Goal: Transaction & Acquisition: Purchase product/service

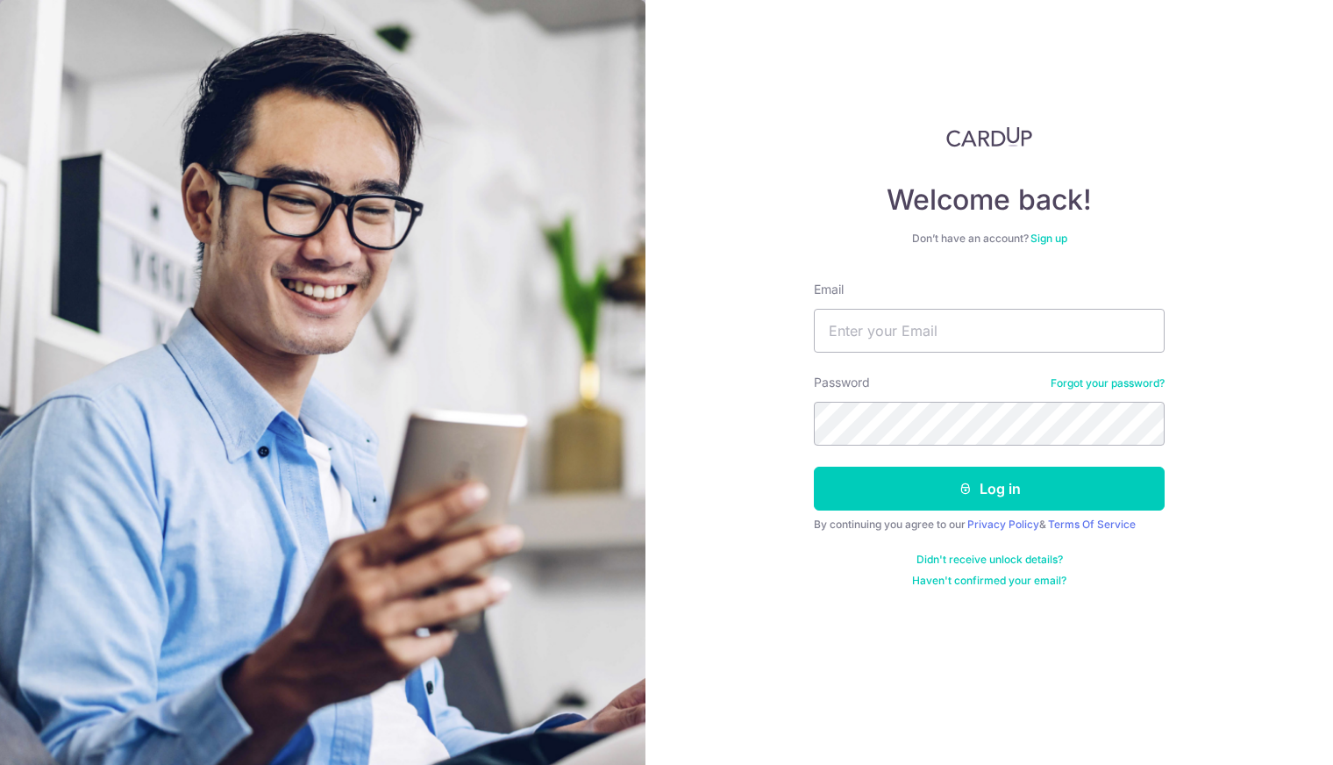
type input "[EMAIL_ADDRESS][DOMAIN_NAME]"
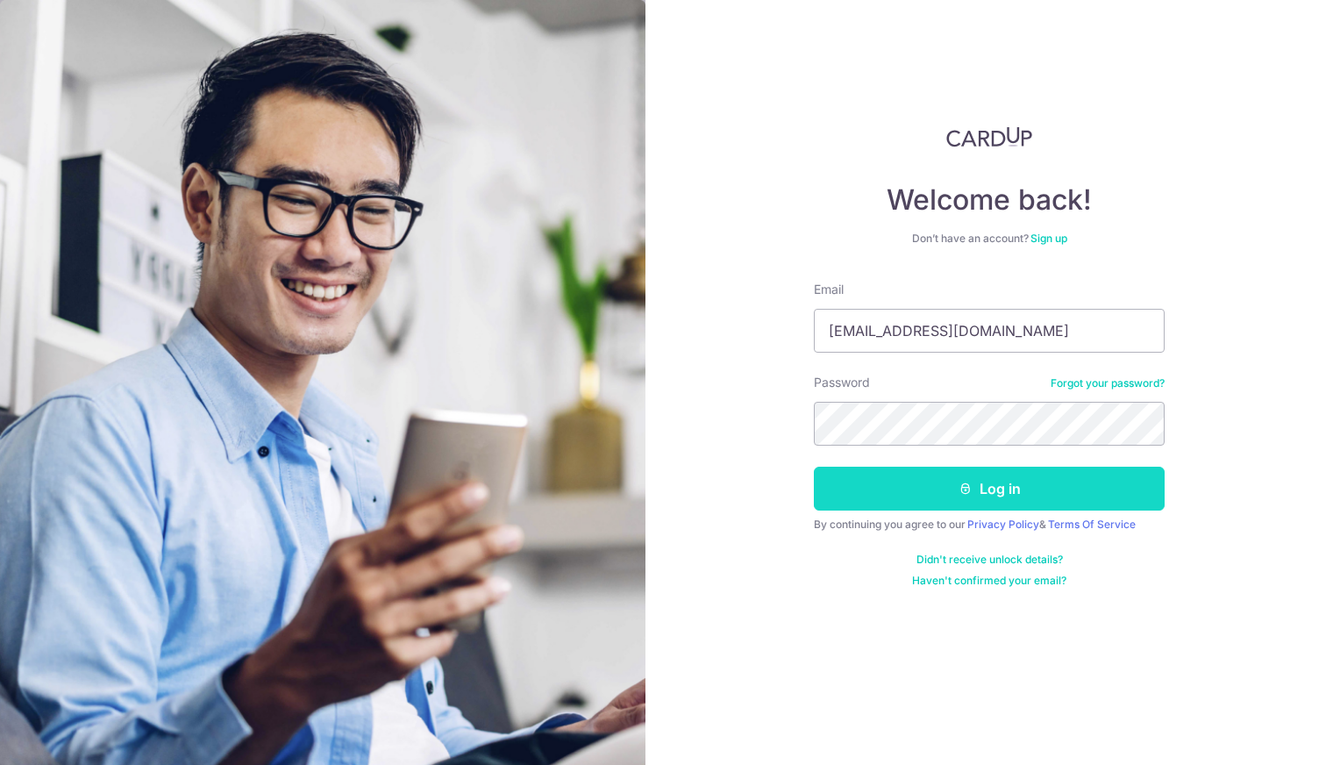
click at [982, 495] on button "Log in" at bounding box center [989, 488] width 351 height 44
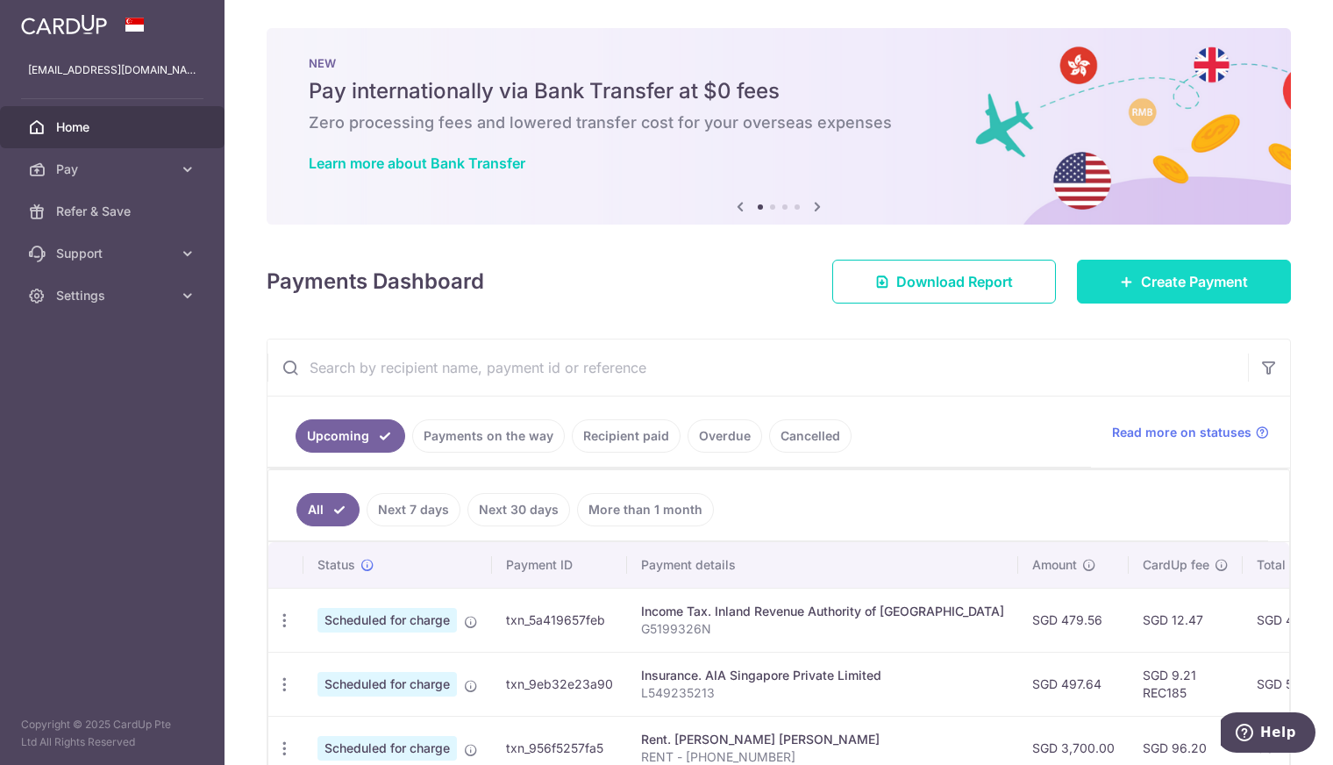
click at [1141, 284] on span "Create Payment" at bounding box center [1194, 281] width 107 height 21
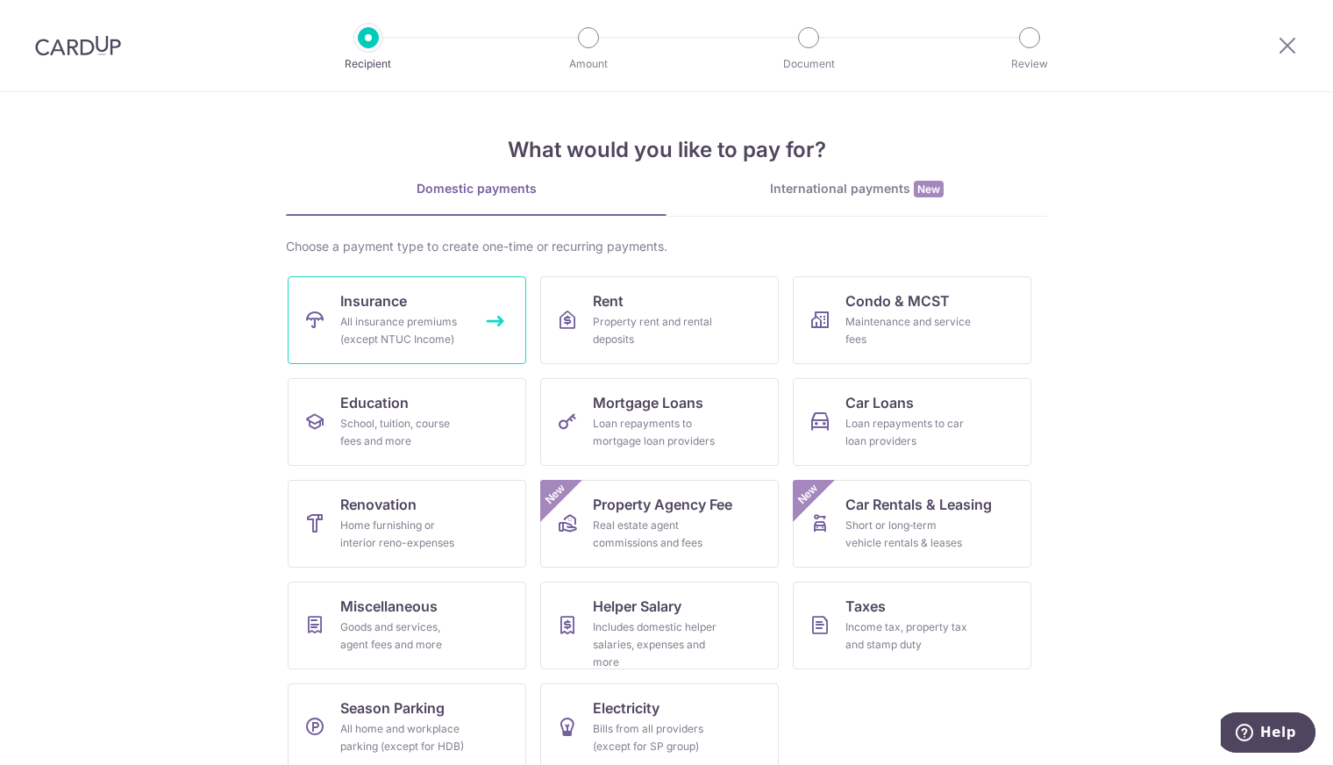
click at [437, 322] on div "All insurance premiums (except NTUC Income)" at bounding box center [403, 330] width 126 height 35
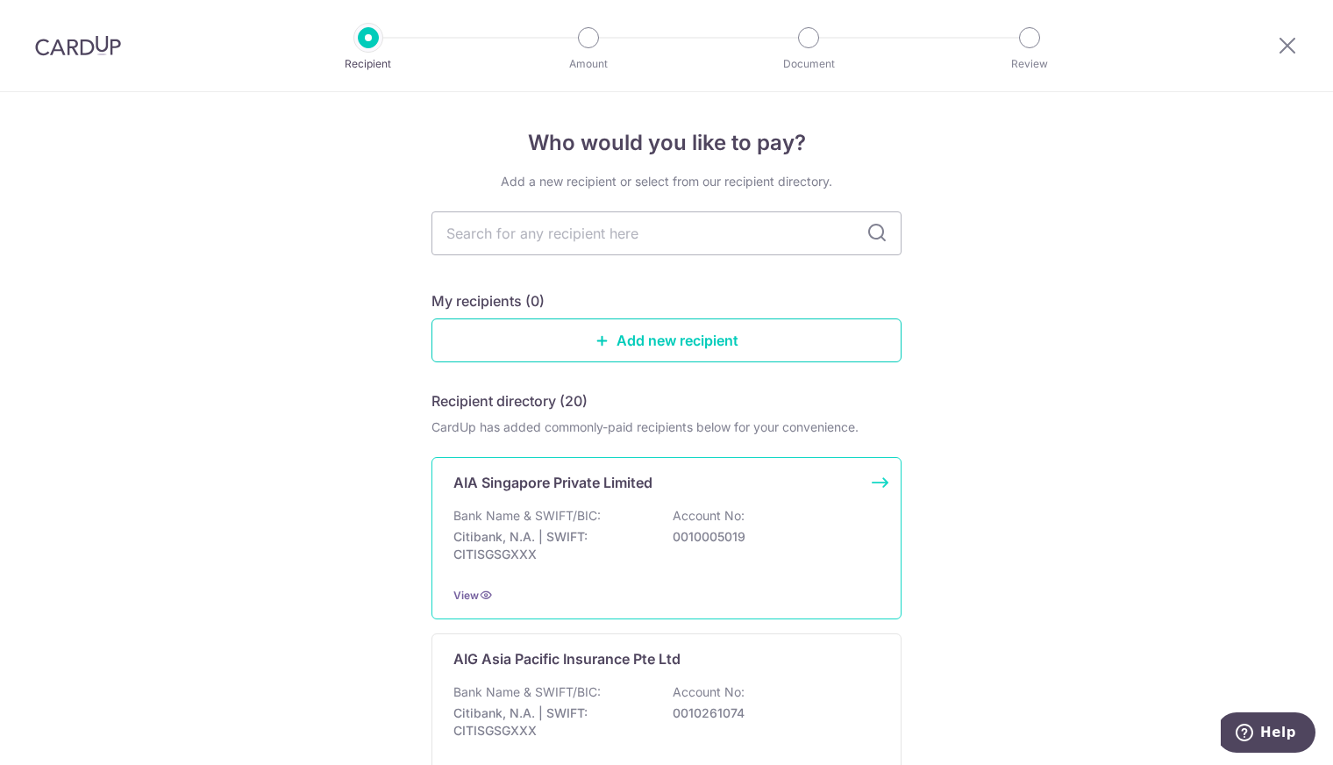
click at [638, 544] on p "Citibank, N.A. | SWIFT: CITISGSGXXX" at bounding box center [551, 545] width 196 height 35
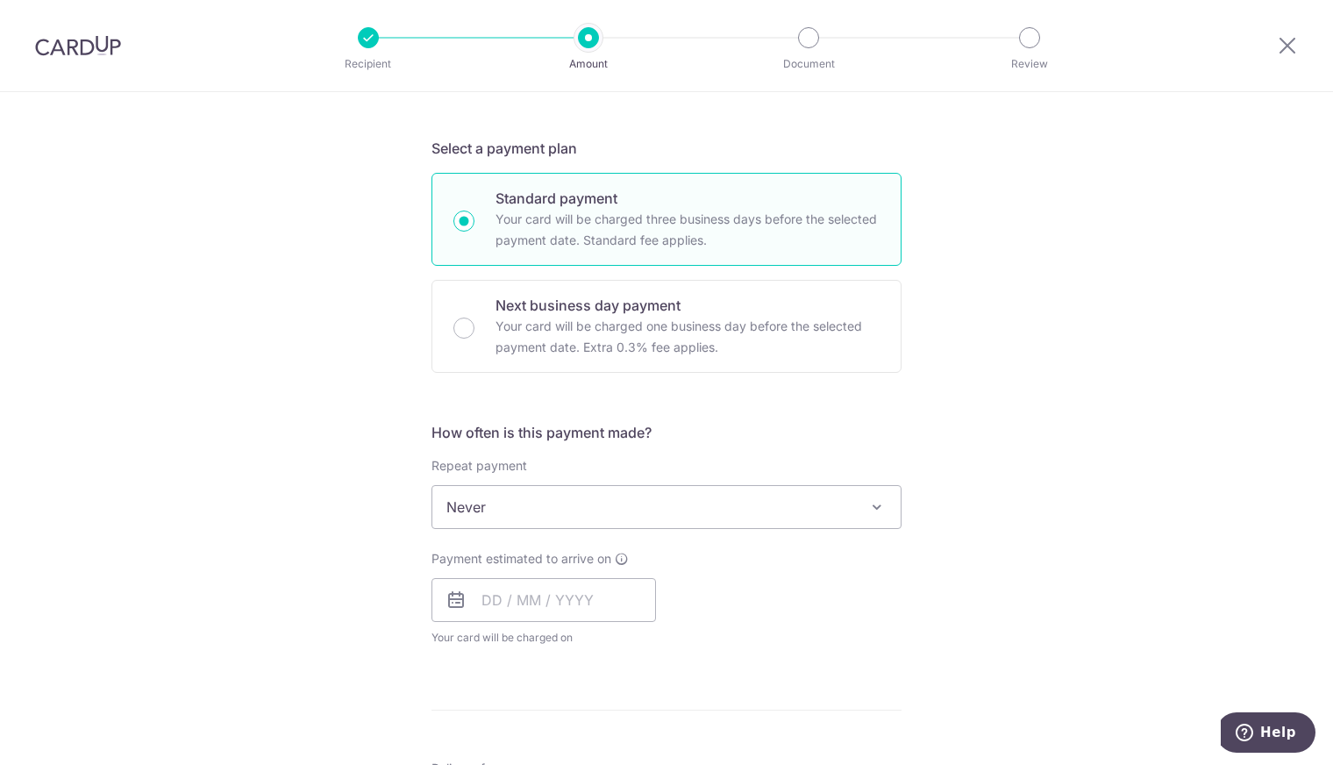
scroll to position [351, 0]
click at [656, 359] on div "Next business day payment Your card will be charged one business day before the…" at bounding box center [666, 324] width 470 height 93
radio input "false"
radio input "true"
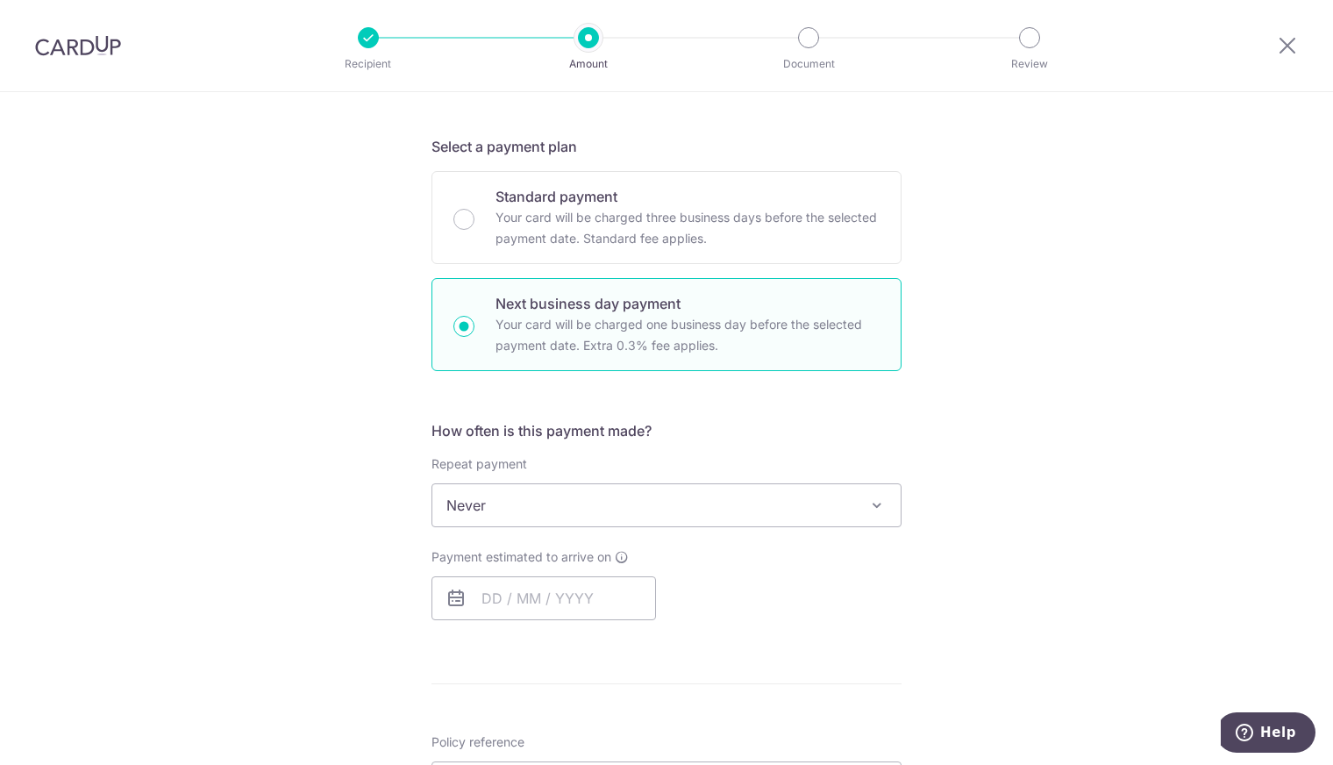
click at [619, 510] on span "Never" at bounding box center [666, 505] width 468 height 42
click at [620, 509] on span "Never" at bounding box center [666, 505] width 468 height 42
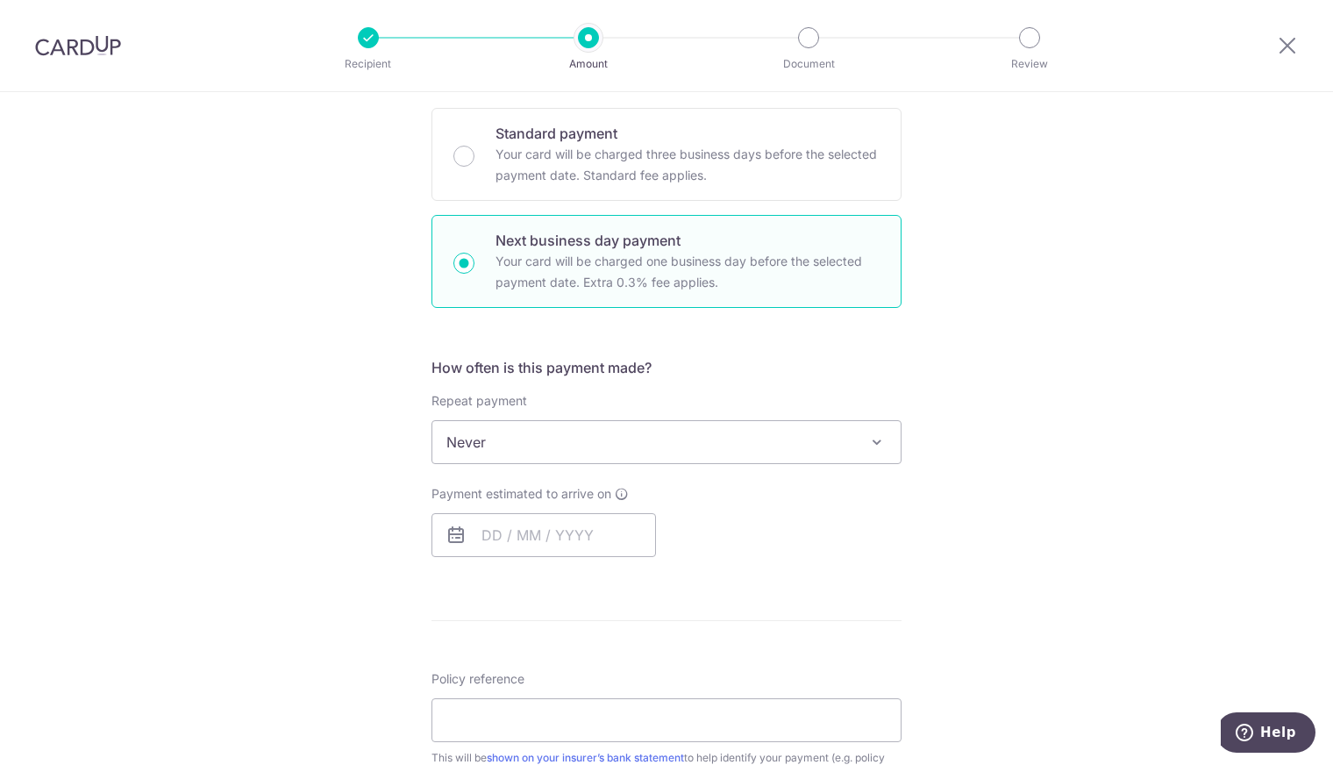
scroll to position [438, 0]
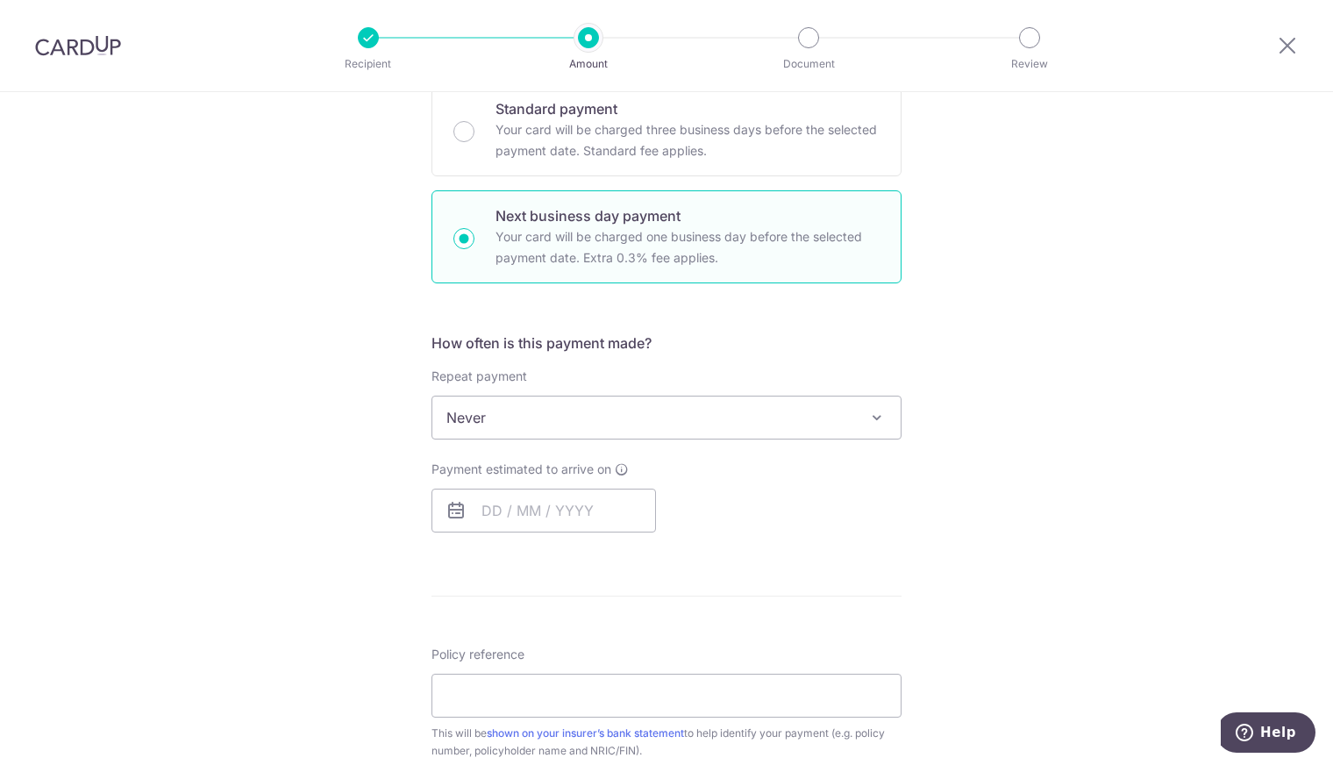
click at [569, 435] on span "Never" at bounding box center [666, 417] width 468 height 42
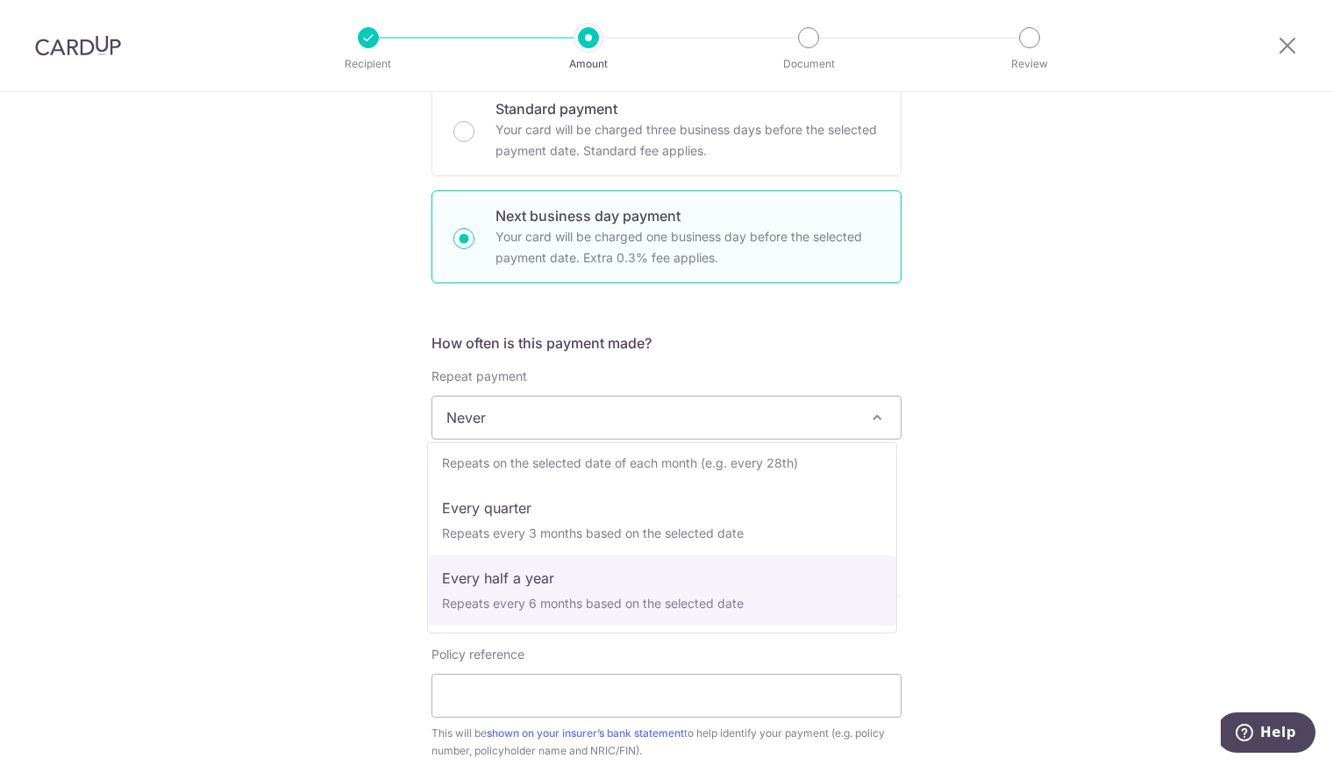
scroll to position [246, 0]
select select "6"
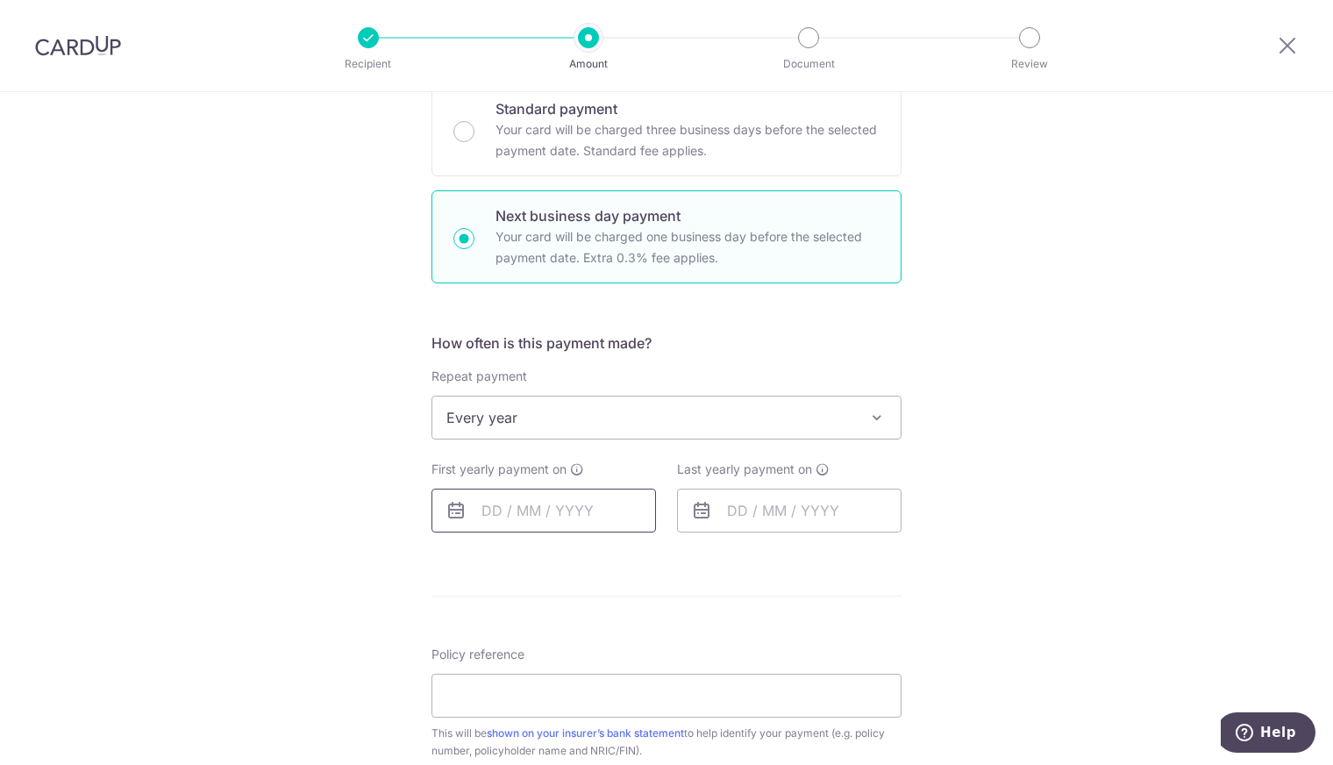
click at [488, 509] on input "text" at bounding box center [543, 510] width 224 height 44
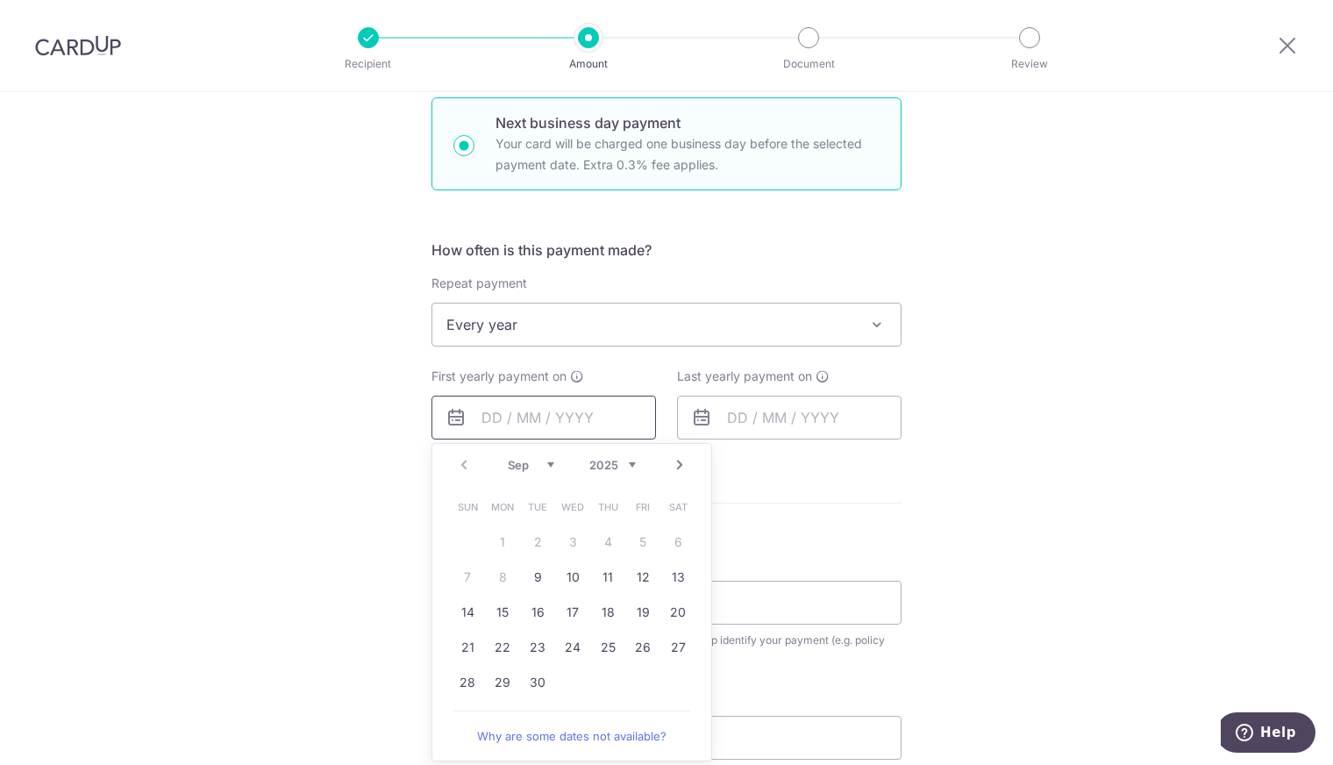
scroll to position [701, 0]
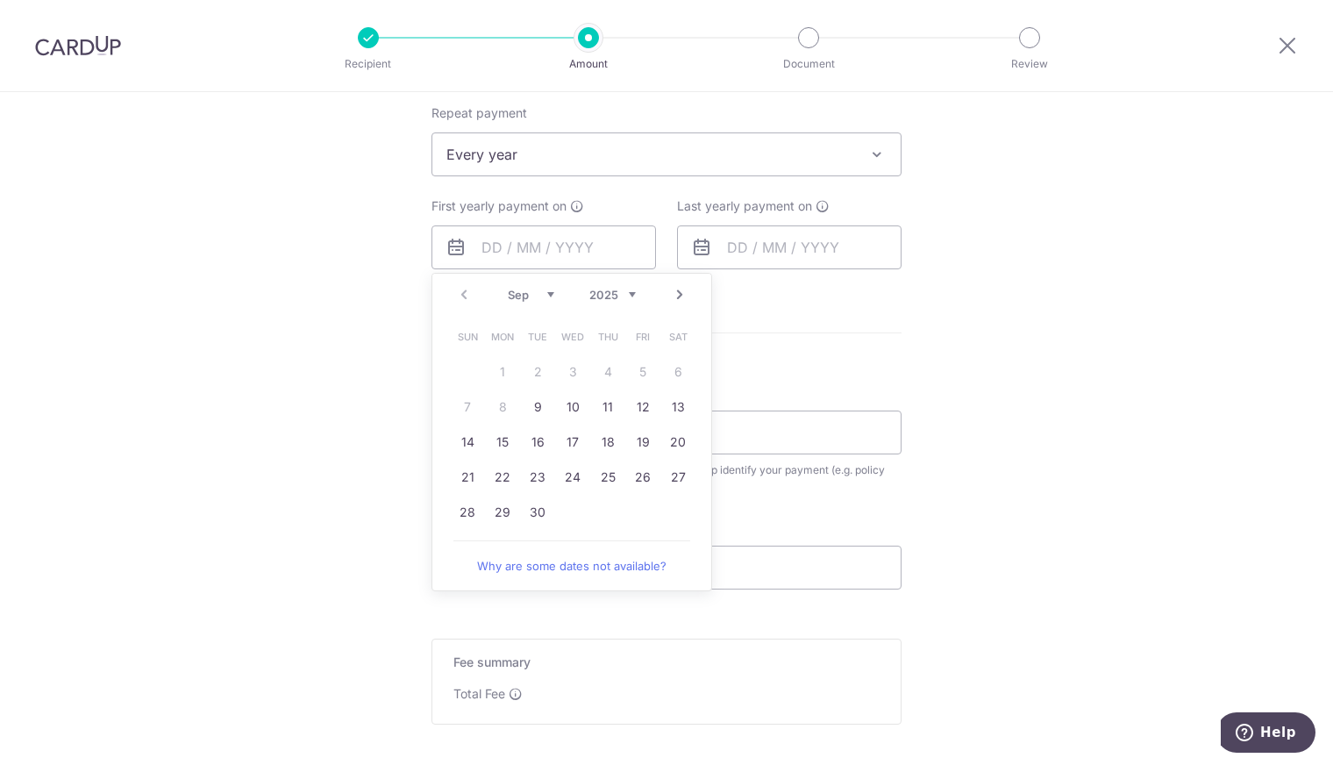
click at [1042, 452] on div "Tell us more about your payment Enter payment amount SGD Select Card Select opt…" at bounding box center [666, 170] width 1333 height 1558
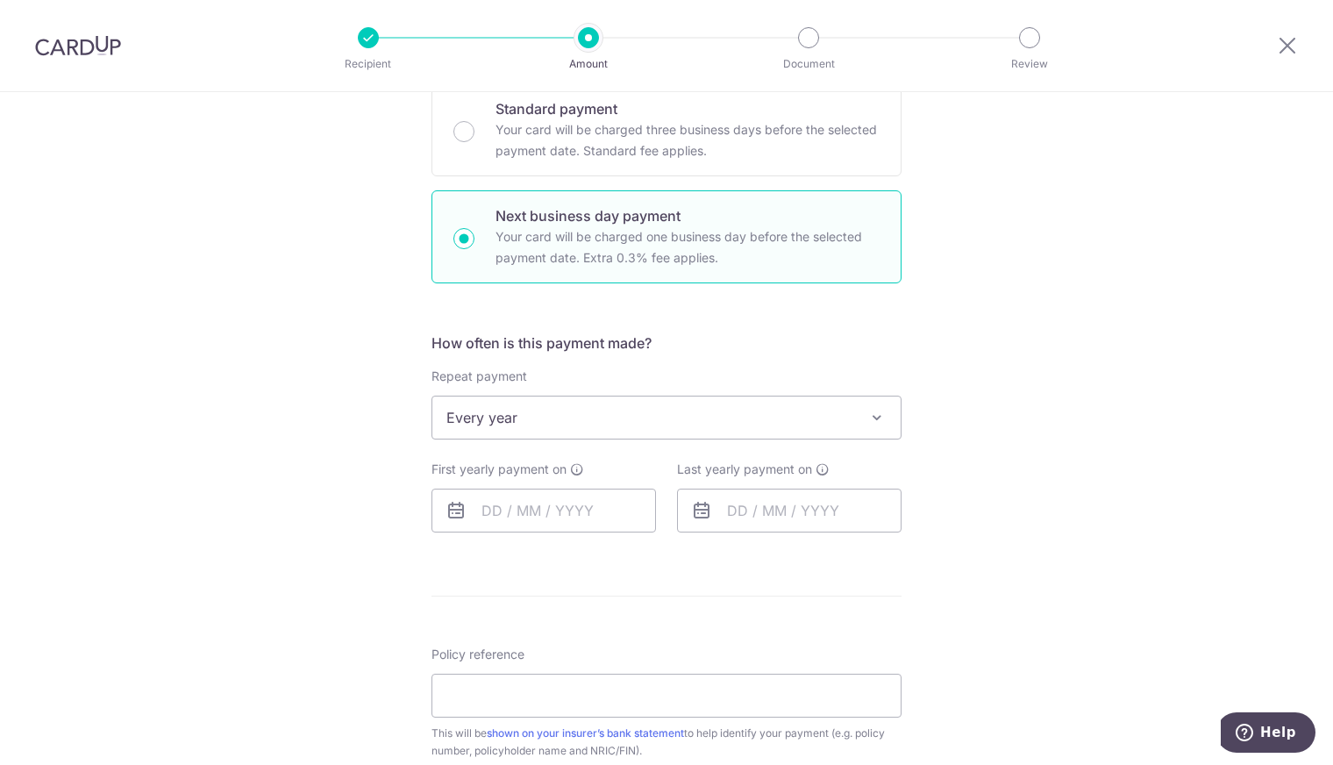
scroll to position [263, 0]
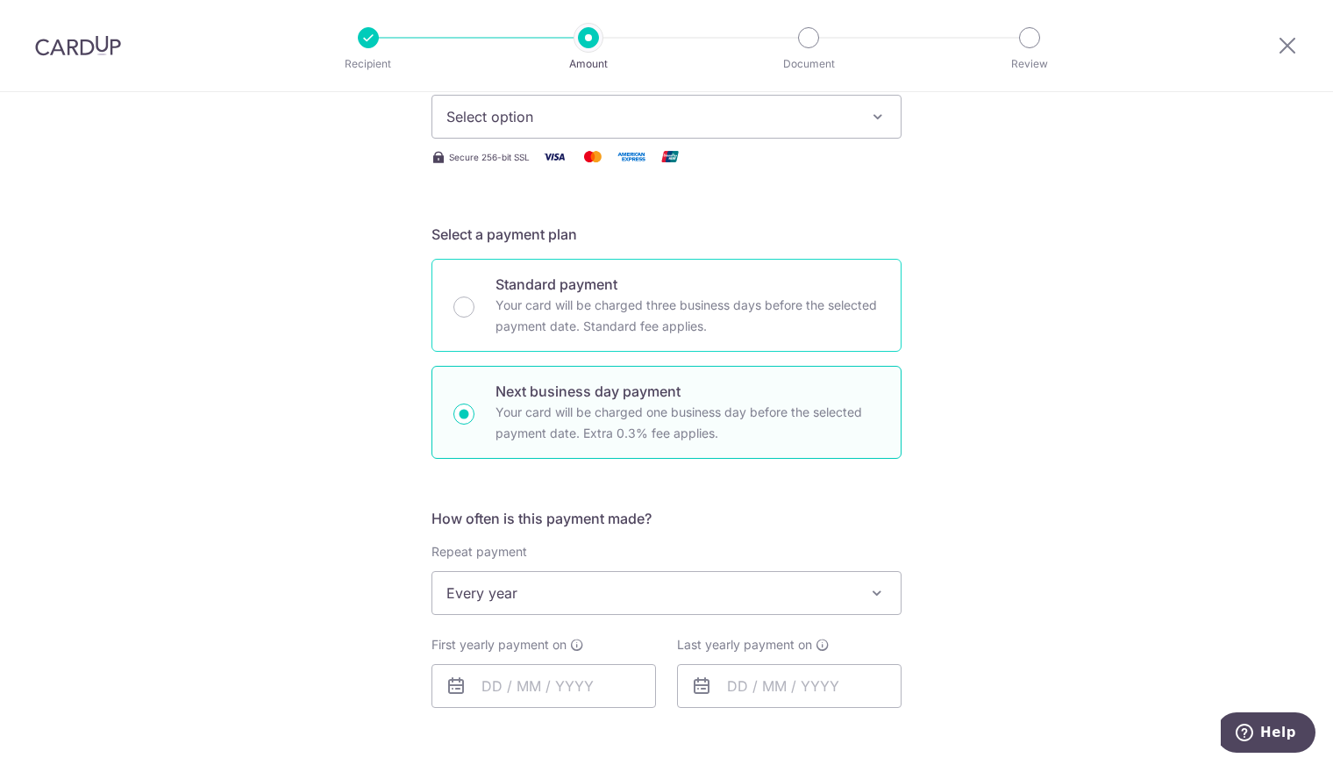
click at [603, 316] on p "Your card will be charged three business days before the selected payment date.…" at bounding box center [687, 316] width 384 height 42
click at [474, 316] on input "Standard payment Your card will be charged three business days before the selec…" at bounding box center [463, 306] width 21 height 21
click at [592, 393] on p "Next business day payment" at bounding box center [687, 391] width 384 height 21
click at [474, 403] on input "Next business day payment Your card will be charged one business day before the…" at bounding box center [463, 413] width 21 height 21
radio input "false"
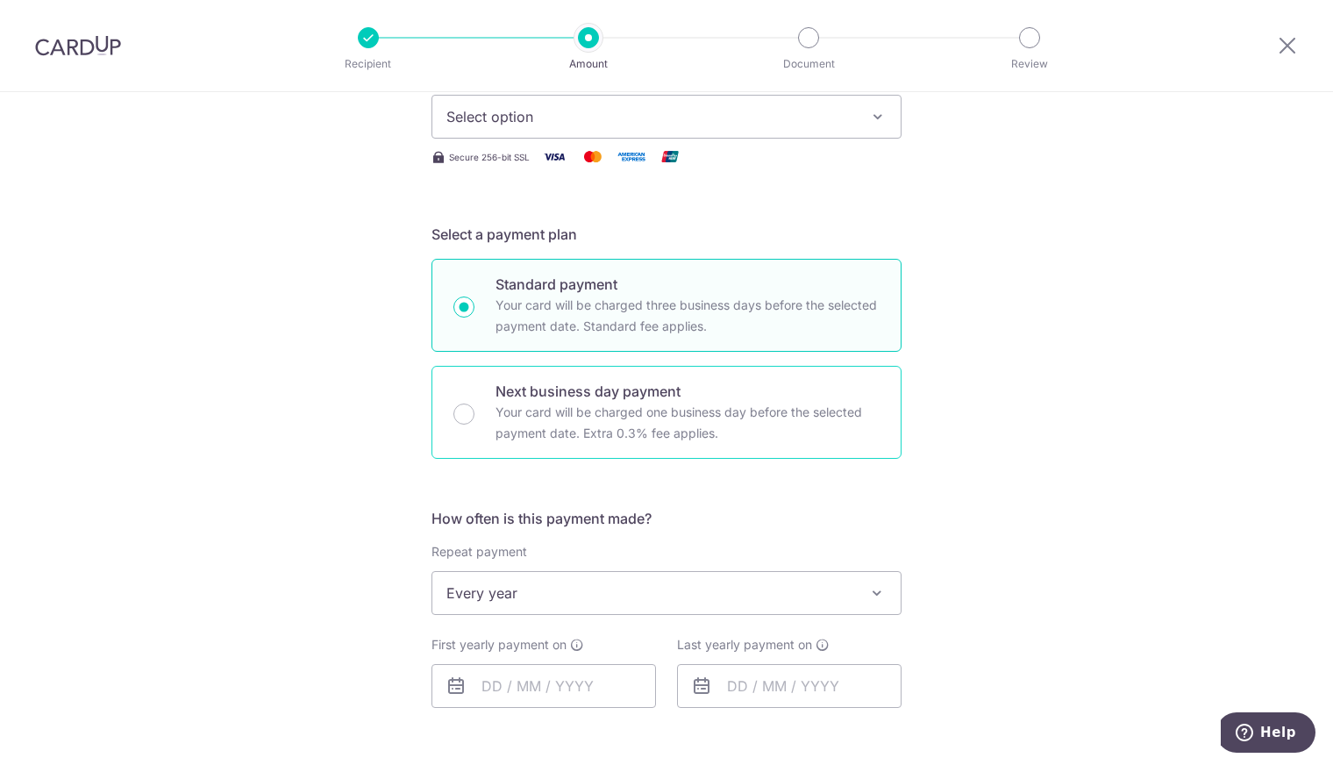
radio input "true"
click at [593, 323] on p "Your card will be charged three business days before the selected payment date.…" at bounding box center [687, 316] width 384 height 42
click at [474, 317] on input "Standard payment Your card will be charged three business days before the selec…" at bounding box center [463, 306] width 21 height 21
radio input "true"
click at [540, 703] on input "text" at bounding box center [543, 686] width 224 height 44
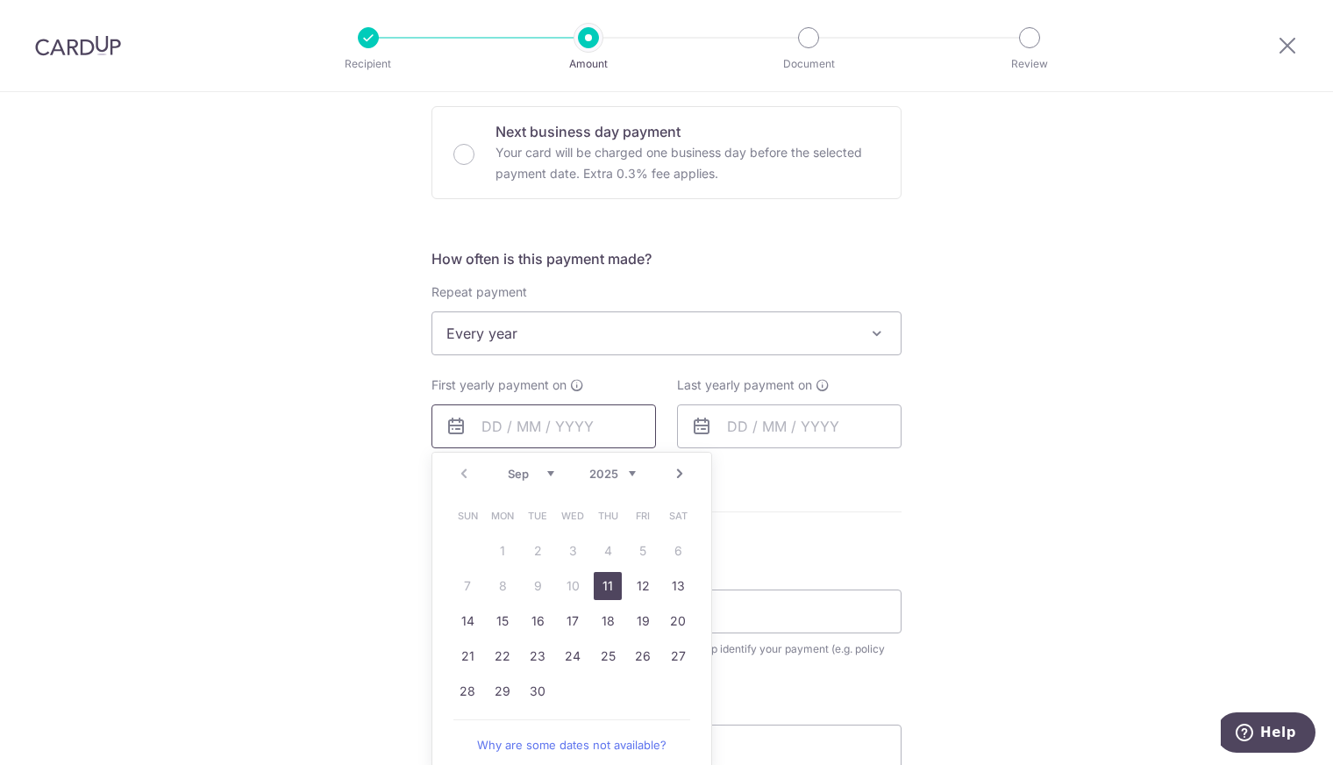
scroll to position [614, 0]
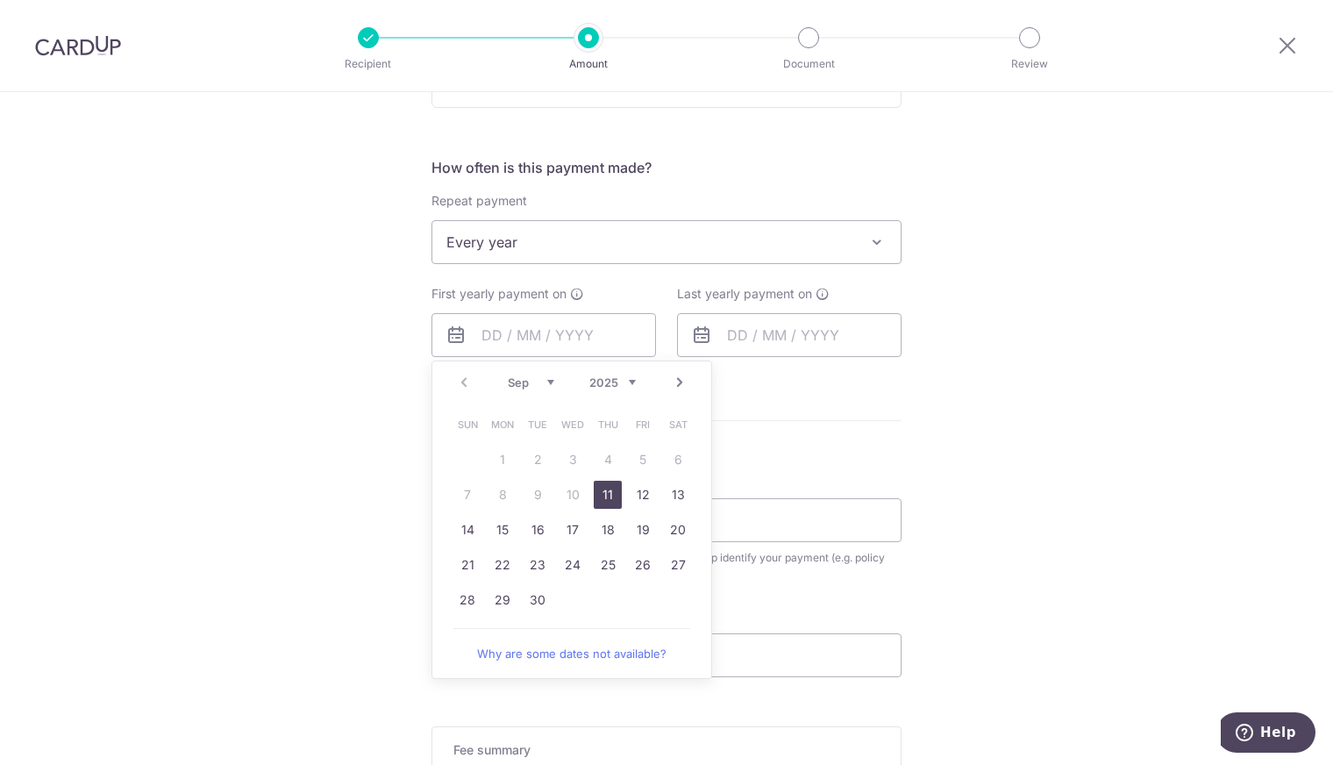
drag, startPoint x: 607, startPoint y: 494, endPoint x: 728, endPoint y: 435, distance: 134.5
click at [607, 494] on link "11" at bounding box center [608, 495] width 28 height 28
type input "[DATE]"
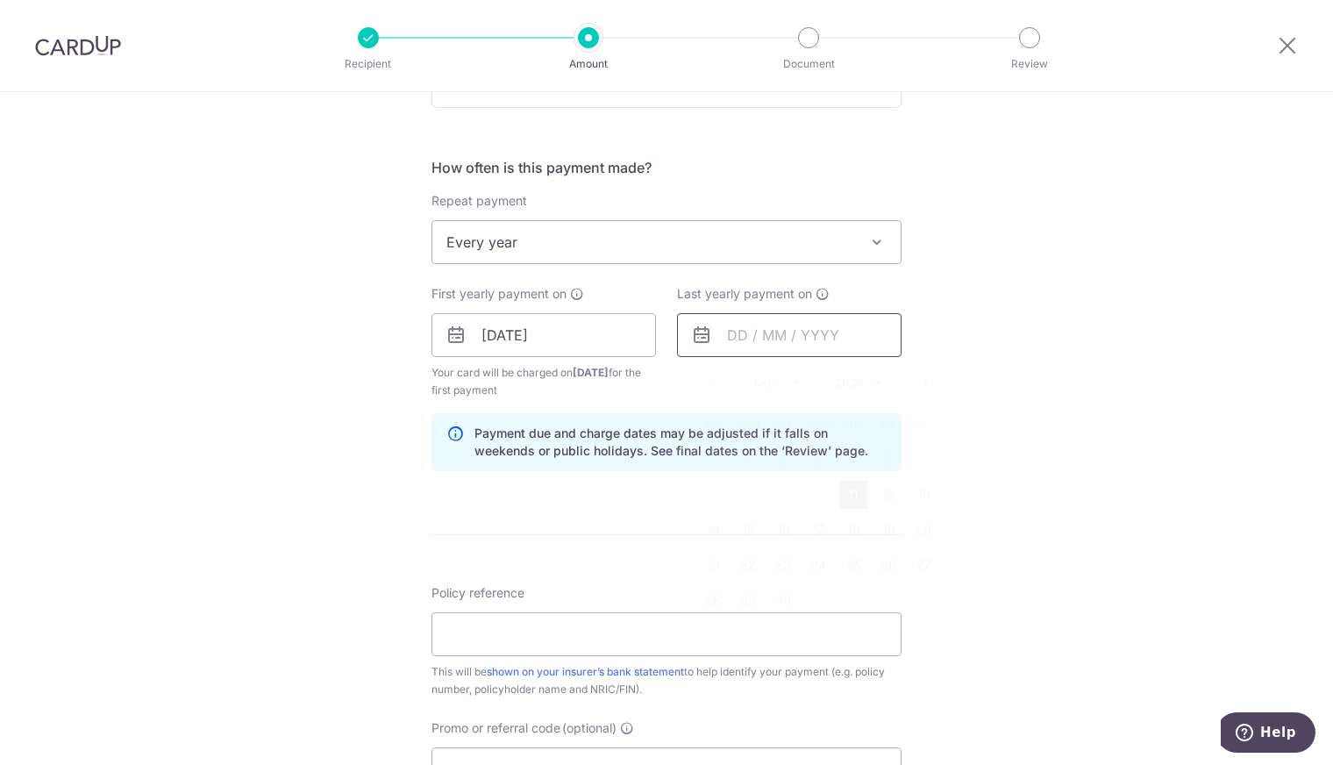
click at [792, 349] on input "text" at bounding box center [789, 335] width 224 height 44
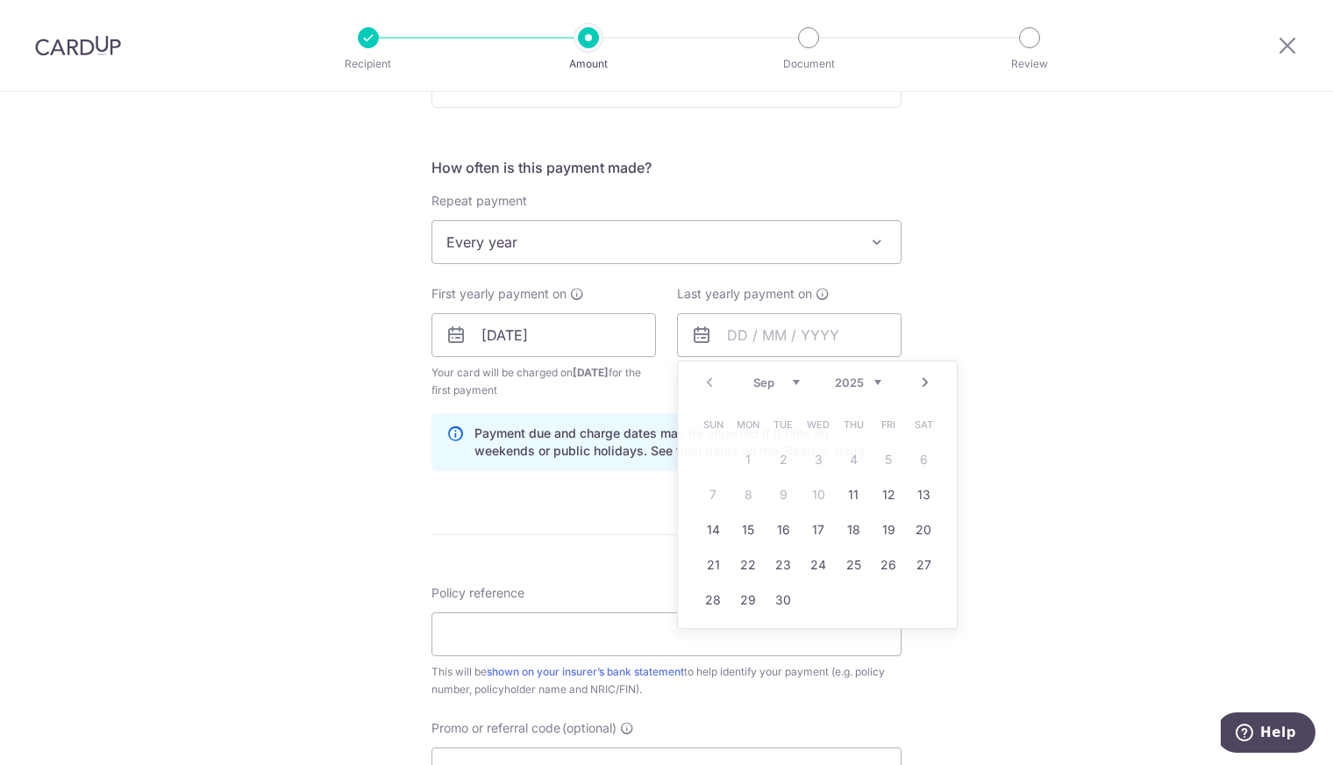
click at [1060, 439] on div "Tell us more about your payment Enter payment amount SGD Select Card Select opt…" at bounding box center [666, 316] width 1333 height 1676
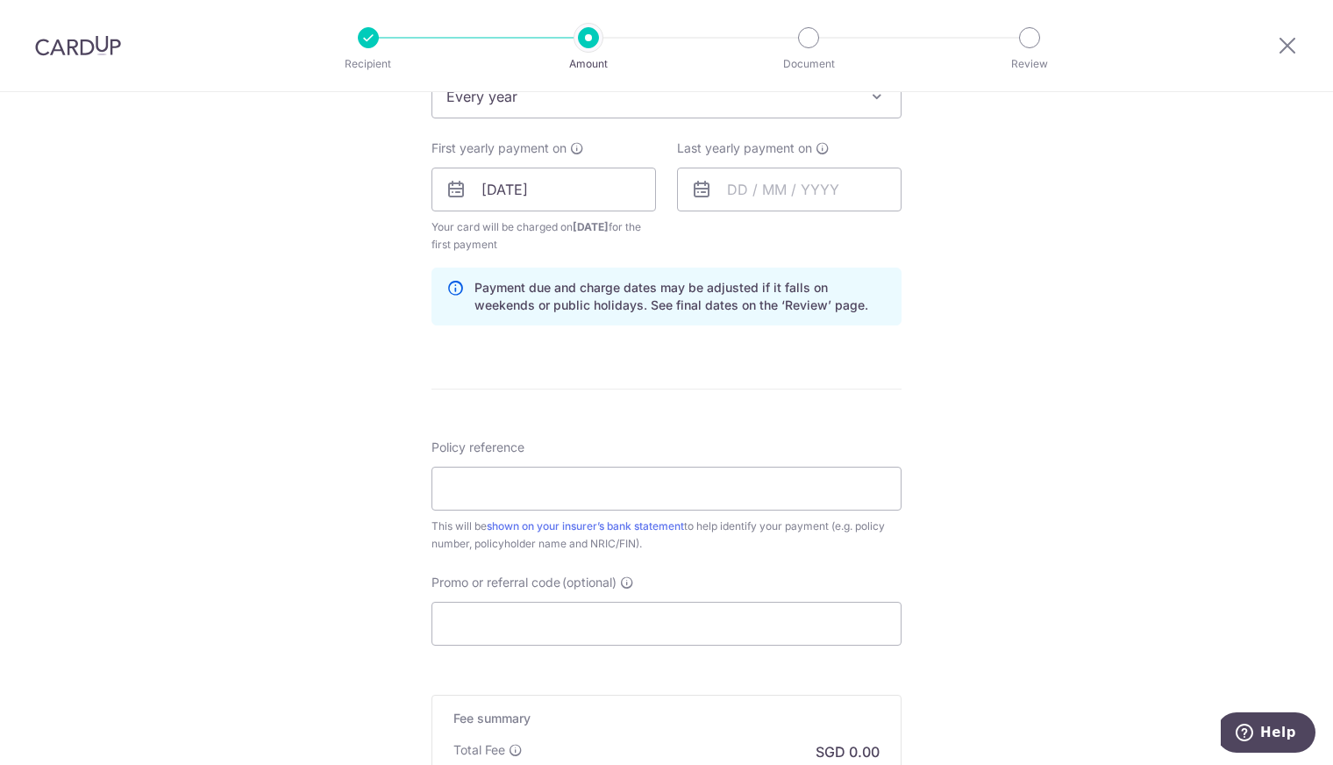
scroll to position [877, 0]
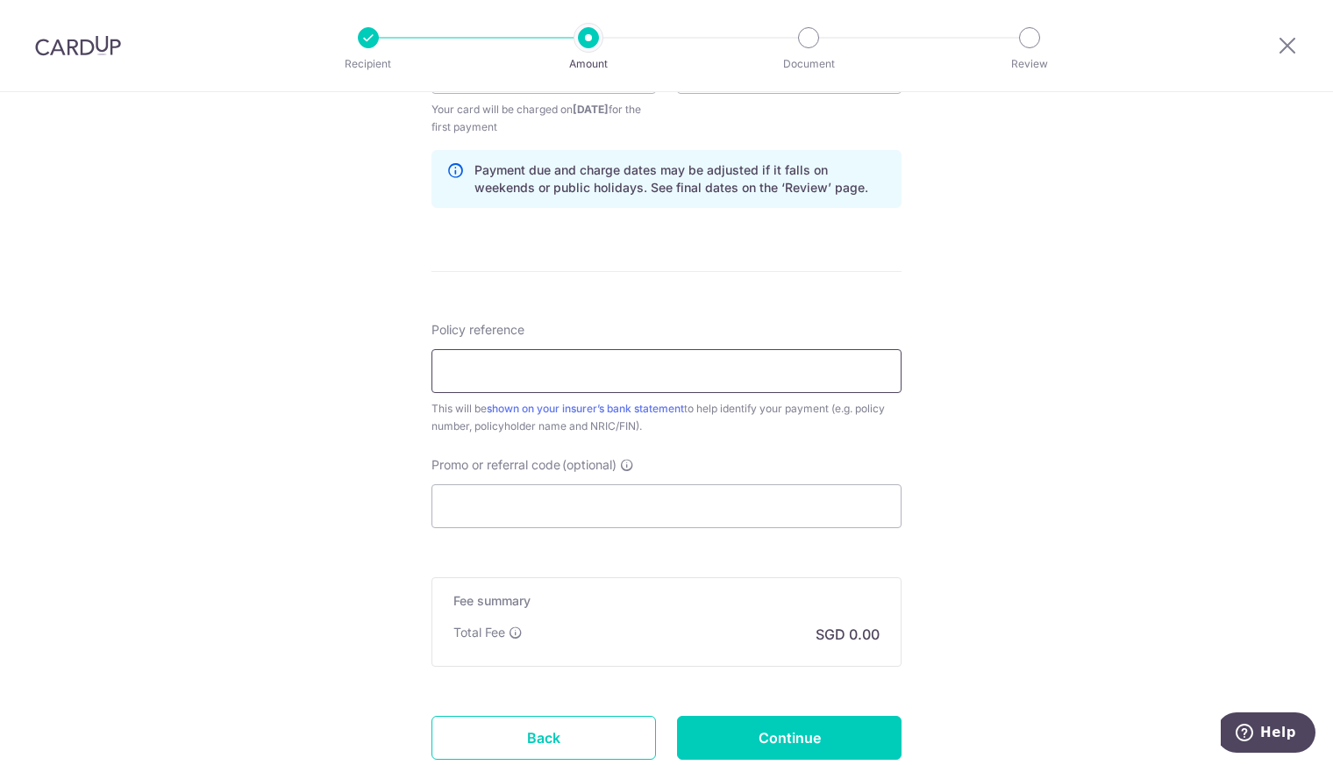
click at [505, 351] on input "Policy reference" at bounding box center [666, 371] width 470 height 44
paste input "H240926517"
type input "H240926517"
click at [509, 521] on input "Promo or referral code (optional)" at bounding box center [666, 506] width 470 height 44
click at [269, 410] on div "Tell us more about your payment Enter payment amount SGD Select Card Select opt…" at bounding box center [666, 53] width 1333 height 1676
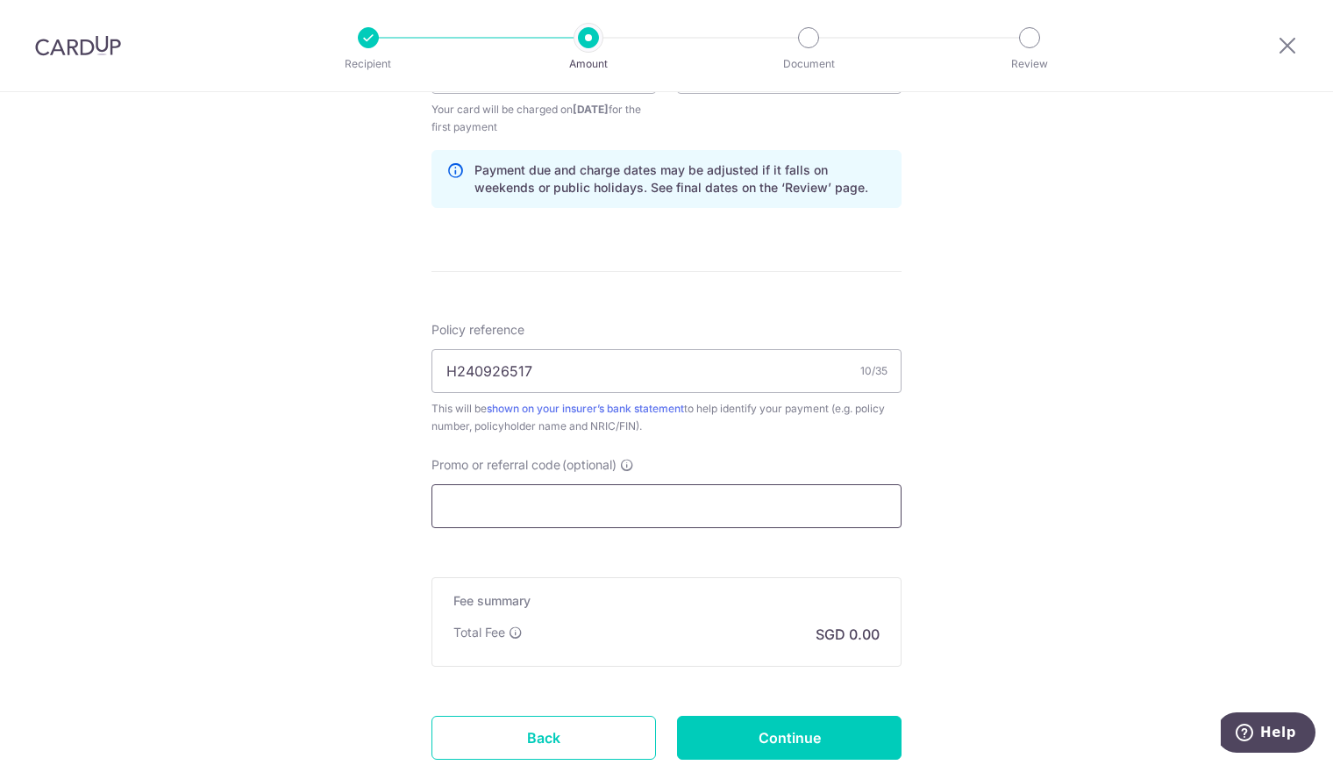
drag, startPoint x: 572, startPoint y: 516, endPoint x: 568, endPoint y: 507, distance: 10.3
click at [572, 516] on input "Promo or referral code (optional)" at bounding box center [666, 506] width 470 height 44
paste input "OFF225"
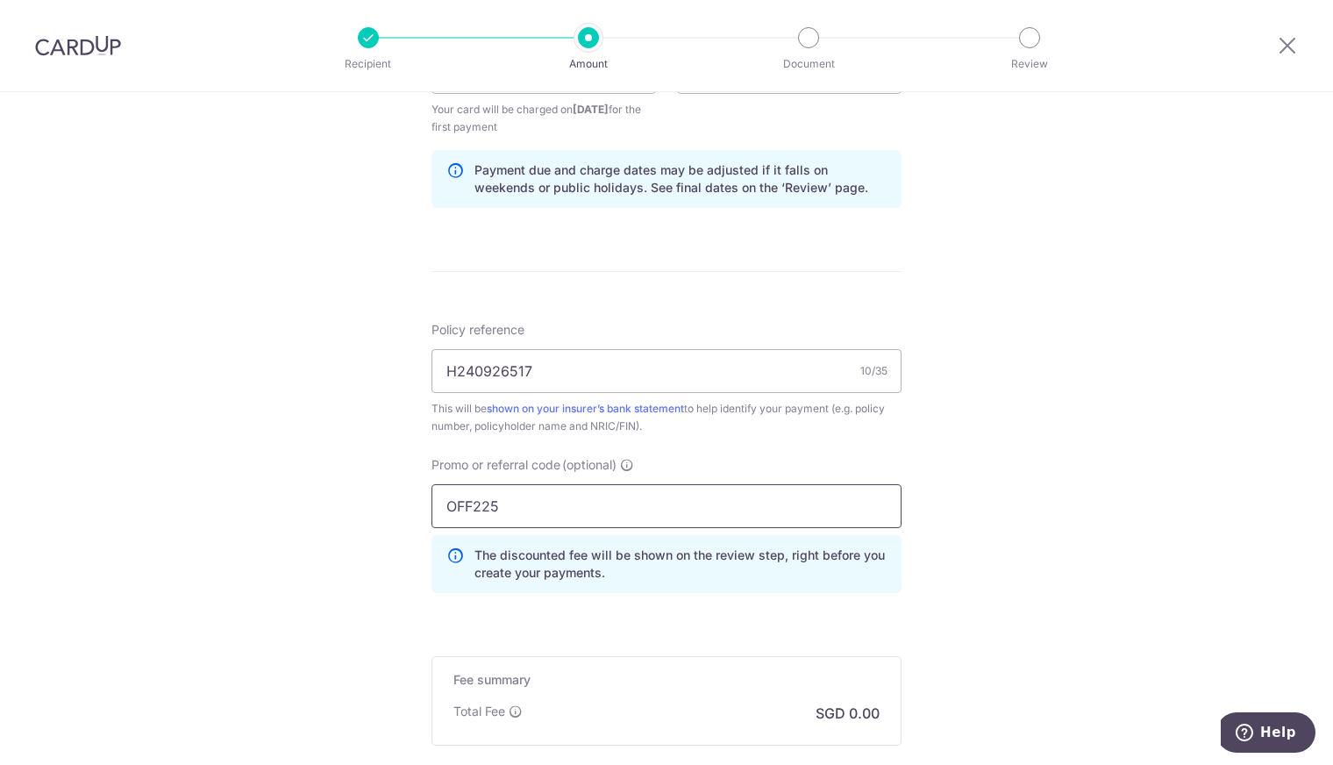
type input "OFF225"
click at [281, 525] on div "Tell us more about your payment Enter payment amount SGD Select Card Select opt…" at bounding box center [666, 92] width 1333 height 1755
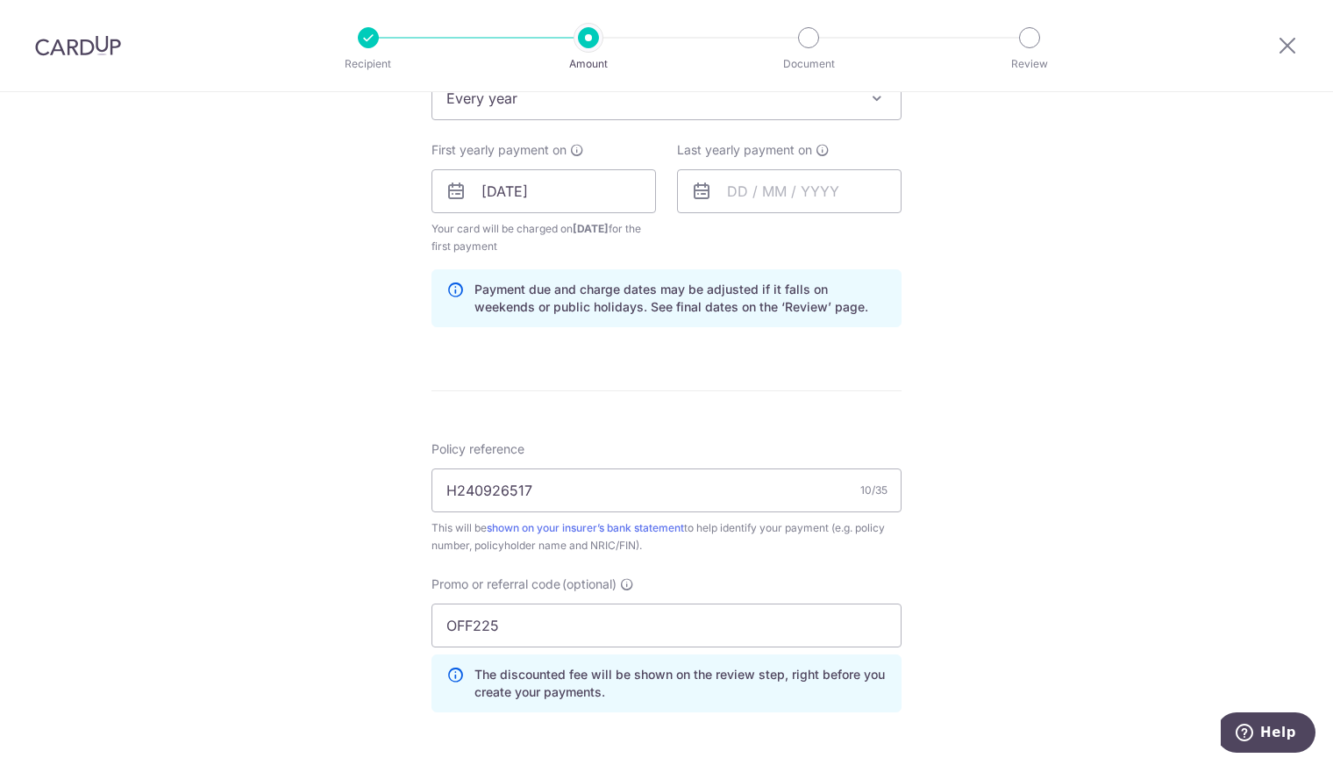
scroll to position [614, 0]
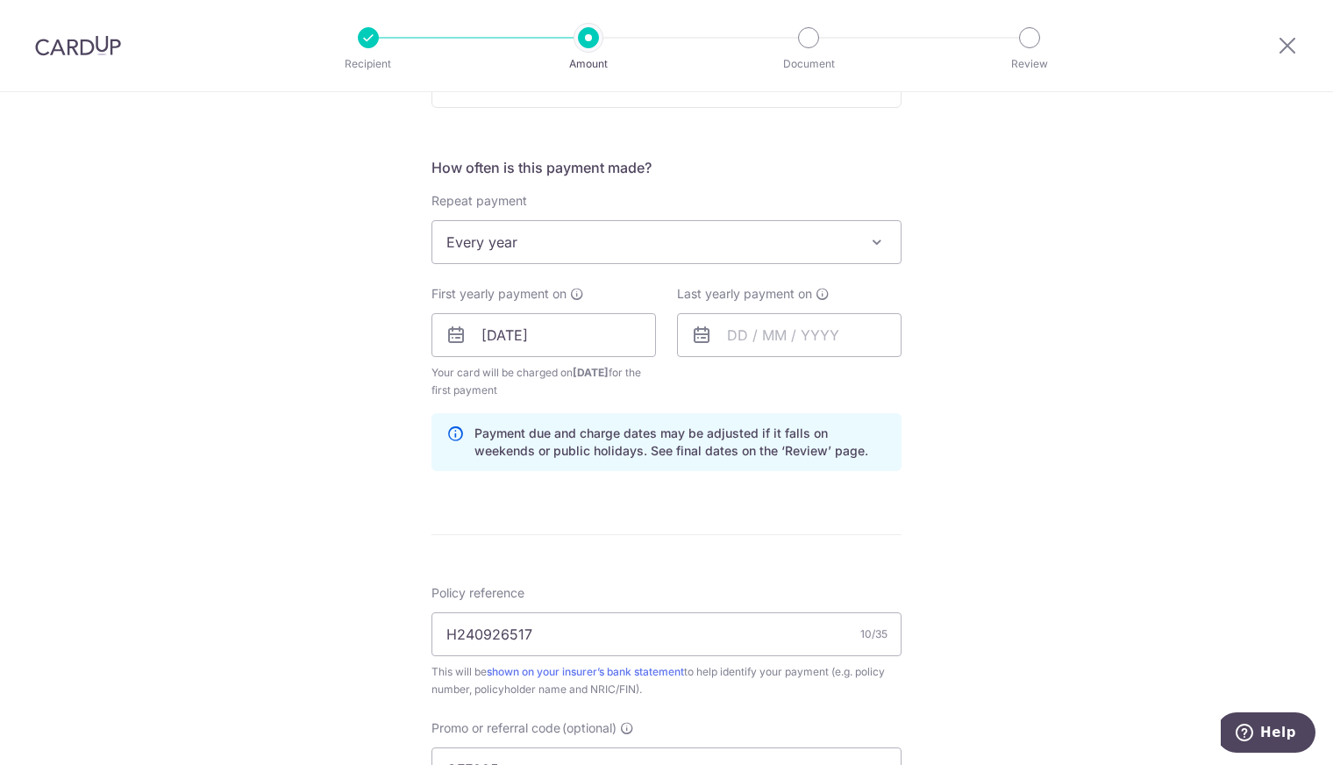
click at [669, 246] on span "Every year" at bounding box center [666, 242] width 468 height 42
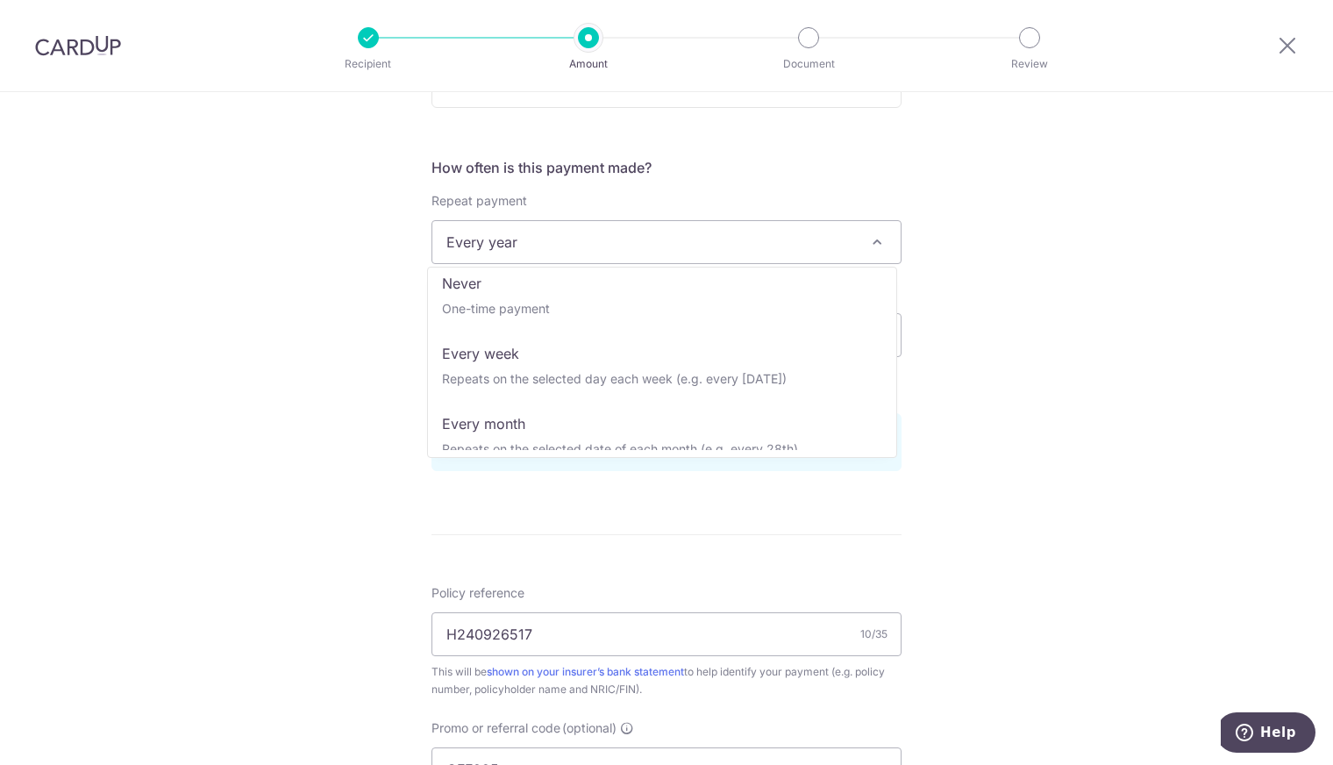
scroll to position [0, 0]
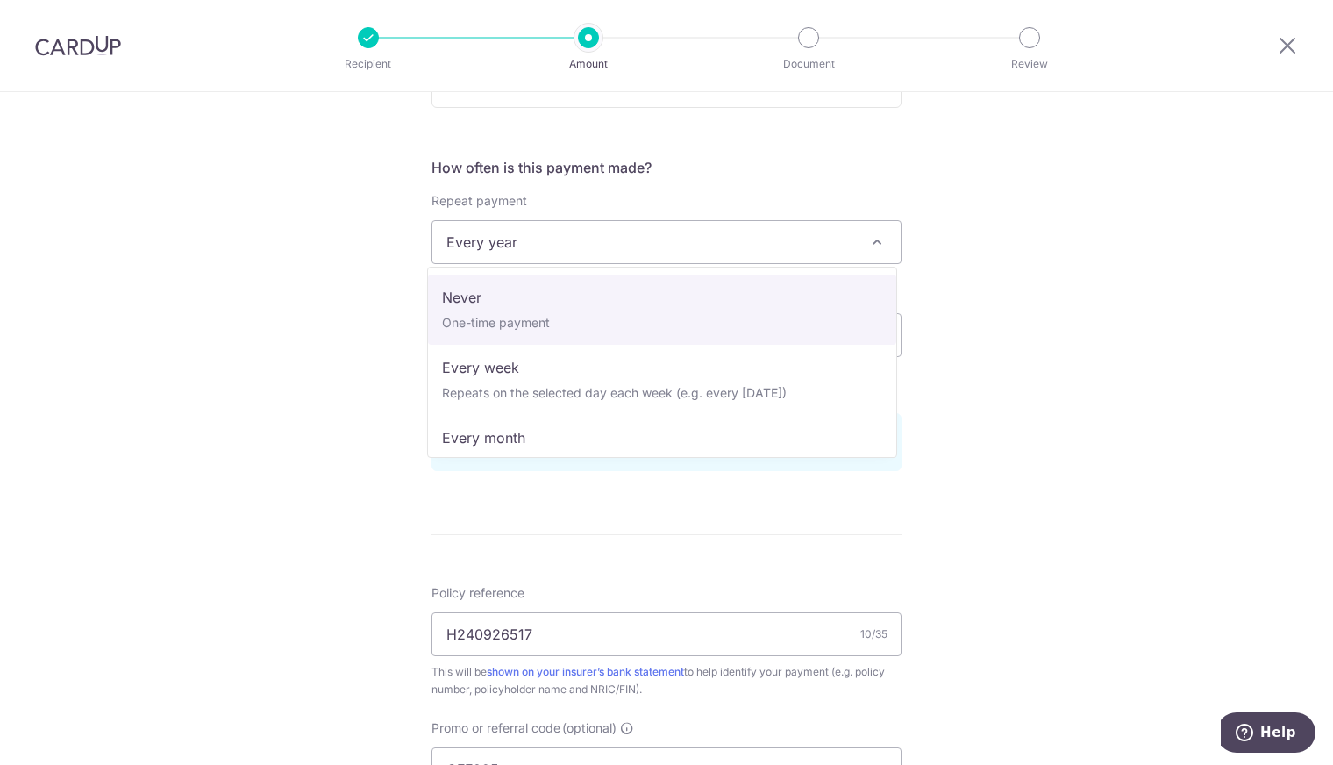
select select "1"
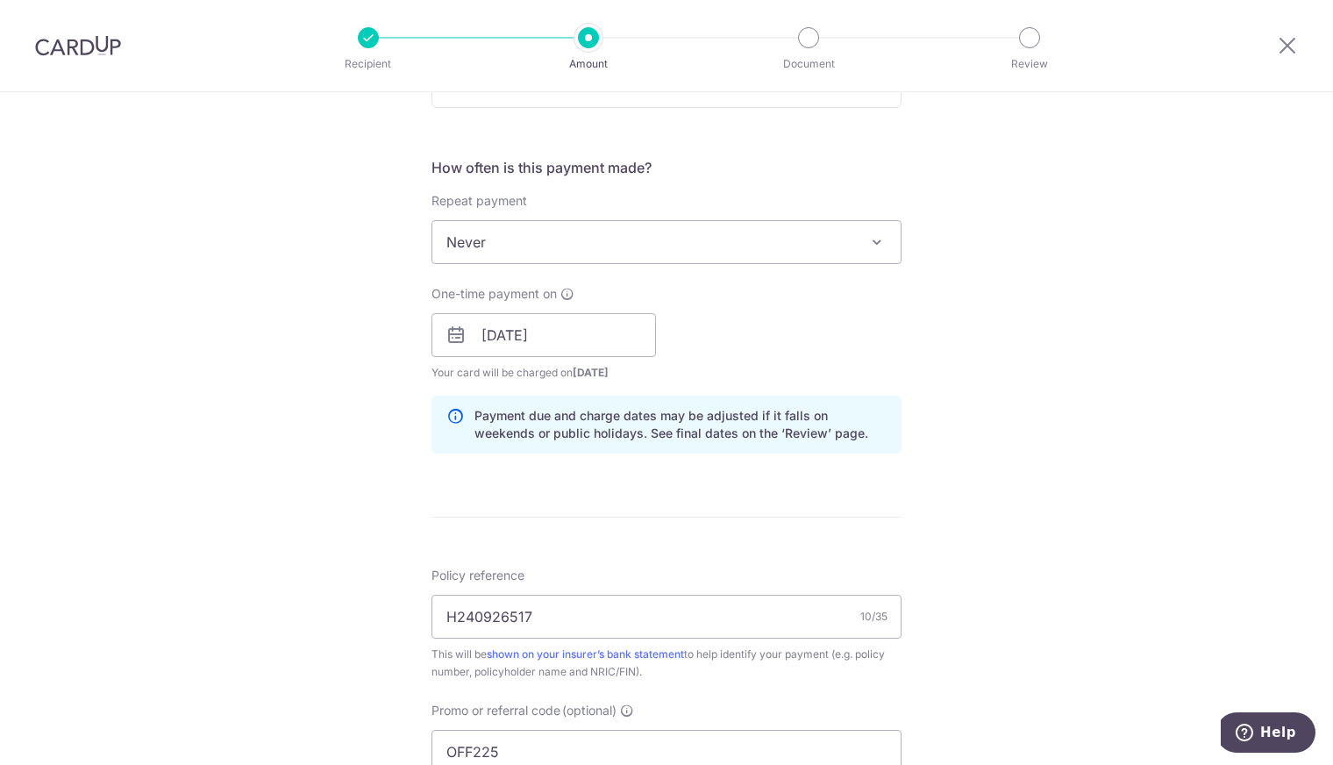
click at [1008, 317] on div "Tell us more about your payment Enter payment amount SGD Select Card Select opt…" at bounding box center [666, 346] width 1333 height 1737
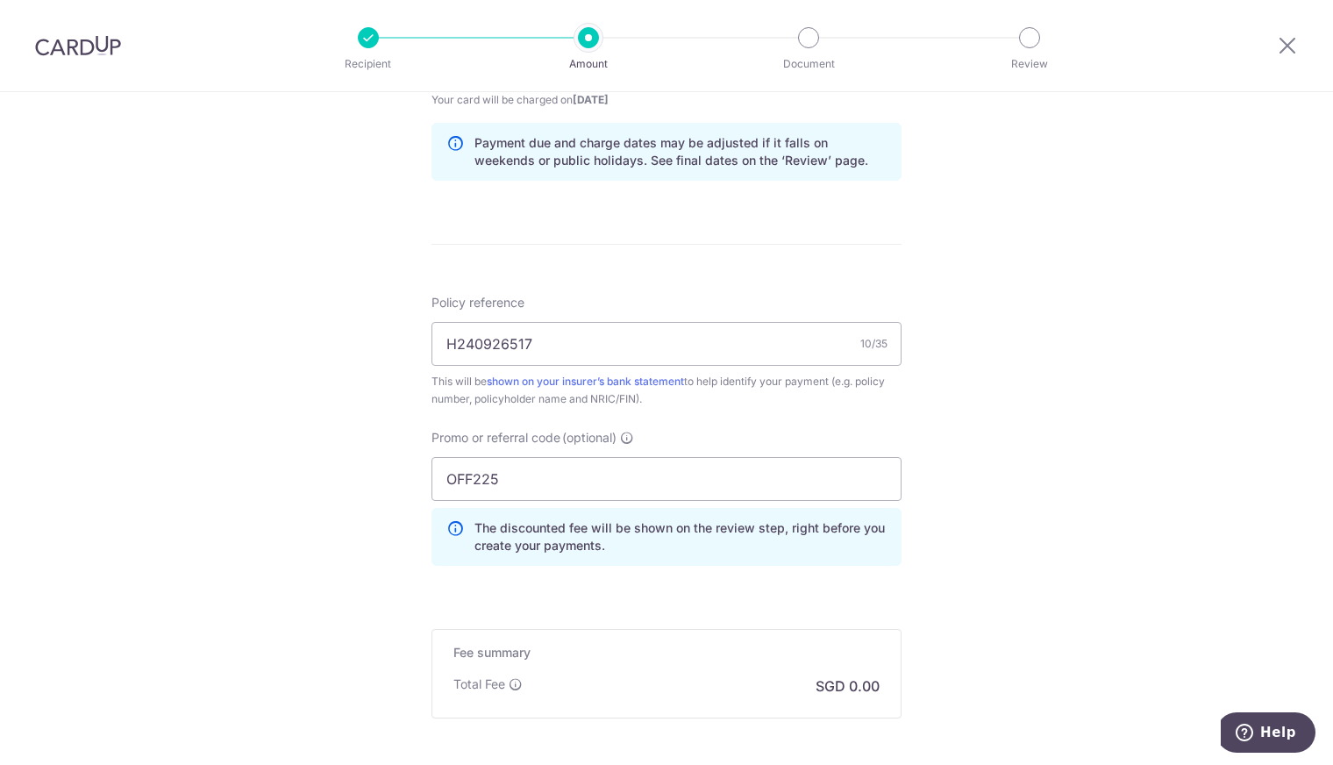
scroll to position [1062, 0]
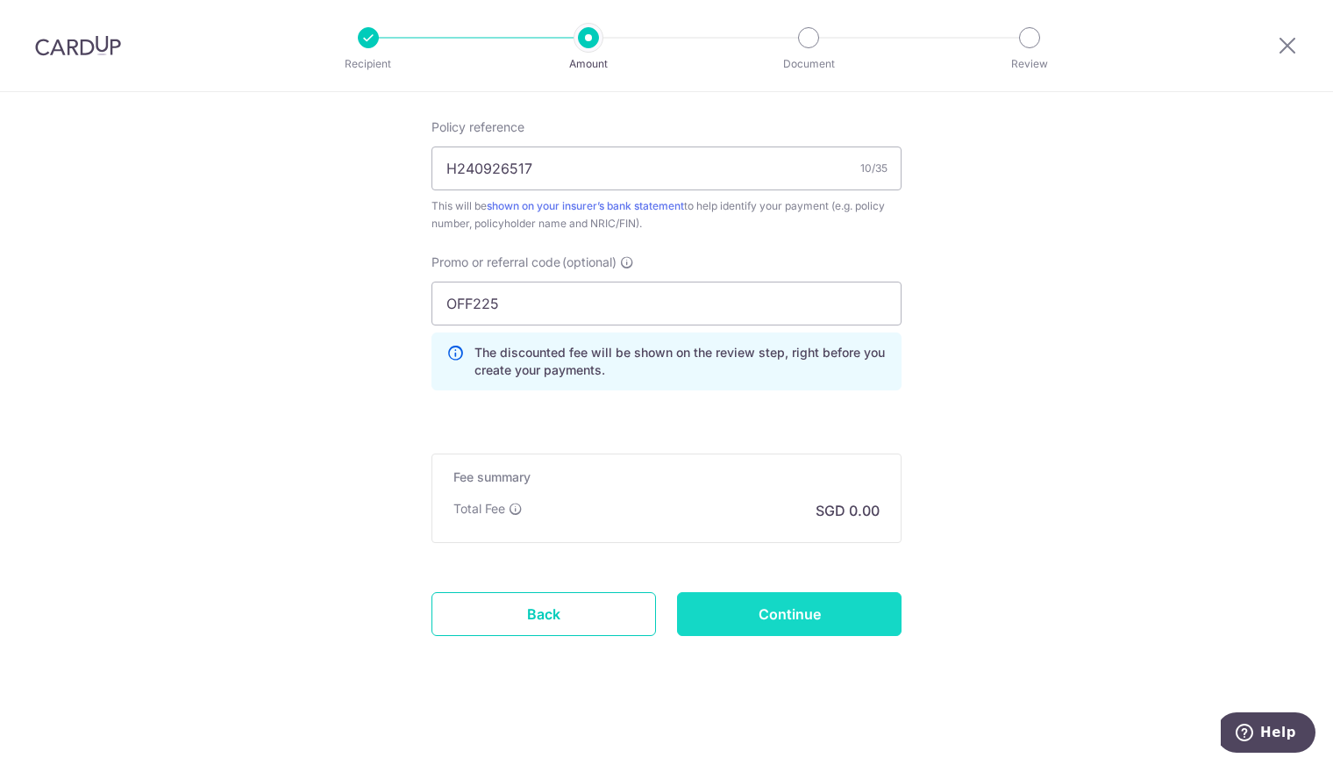
click at [817, 624] on input "Continue" at bounding box center [789, 614] width 224 height 44
type input "Create Schedule"
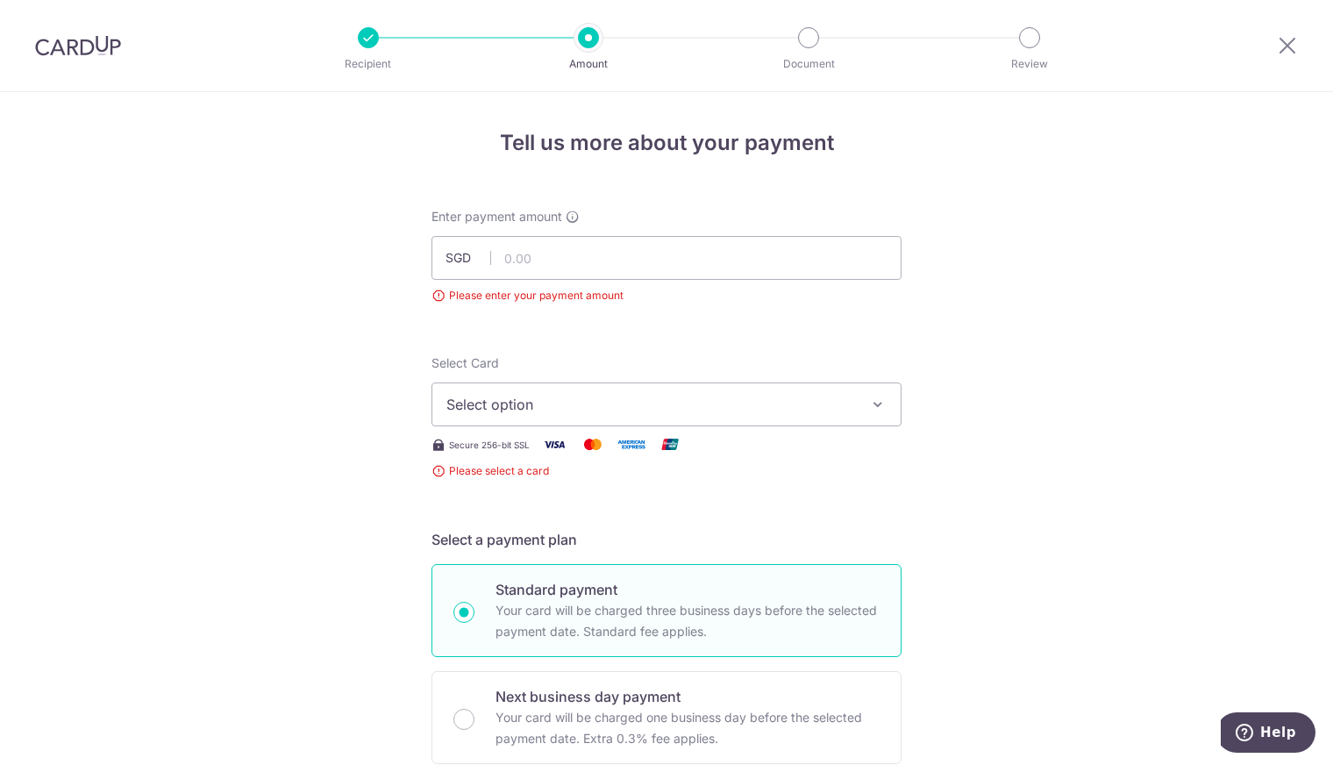
click at [702, 396] on span "Select option" at bounding box center [650, 404] width 409 height 21
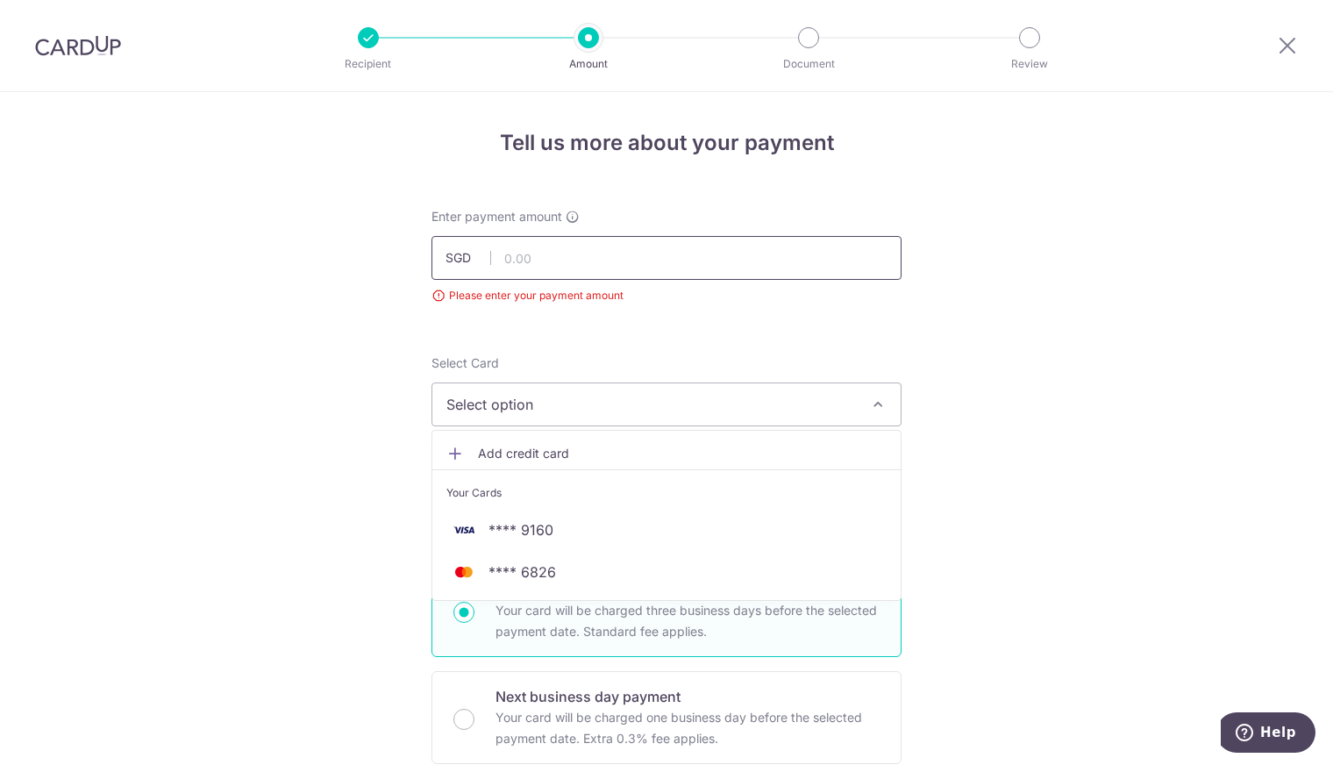
click at [554, 264] on input "text" at bounding box center [666, 258] width 470 height 44
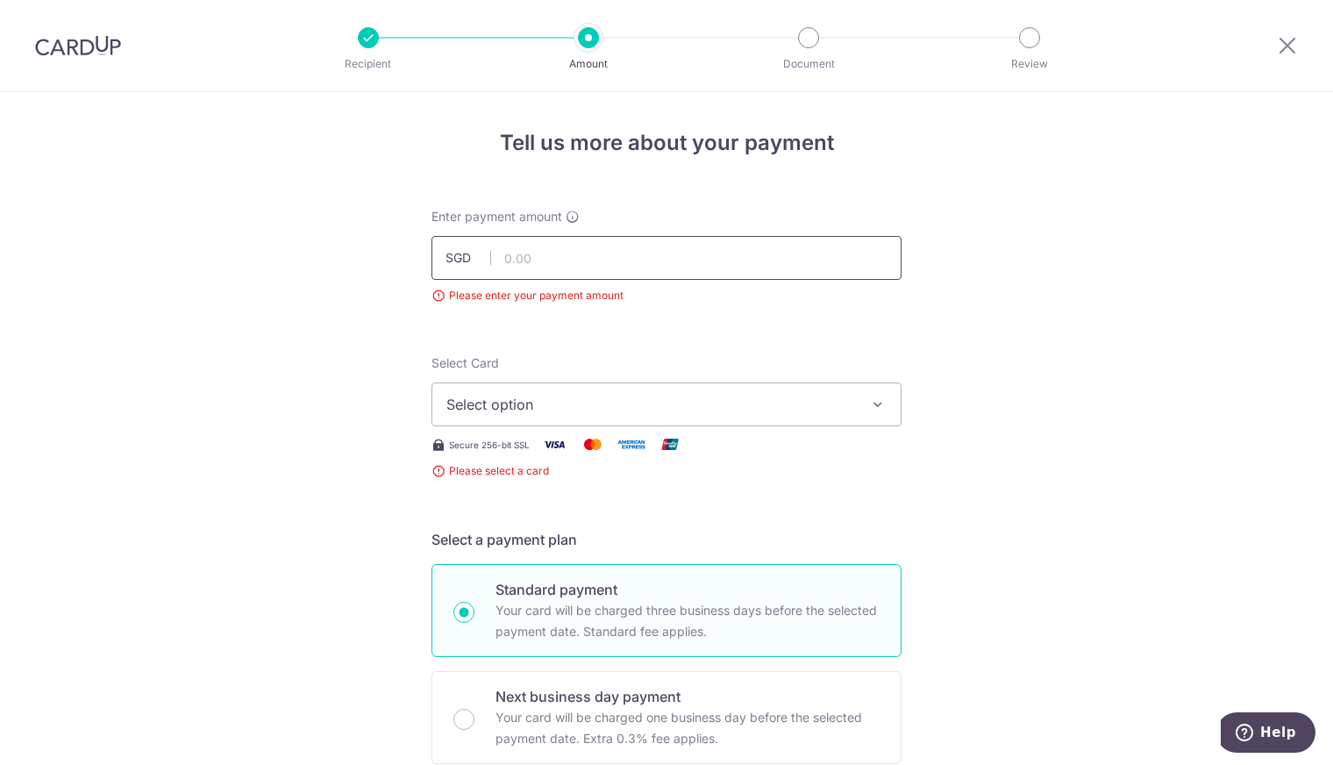
paste input "2,031.18"
type input "2,031.18"
click at [632, 390] on button "Select option" at bounding box center [666, 404] width 470 height 44
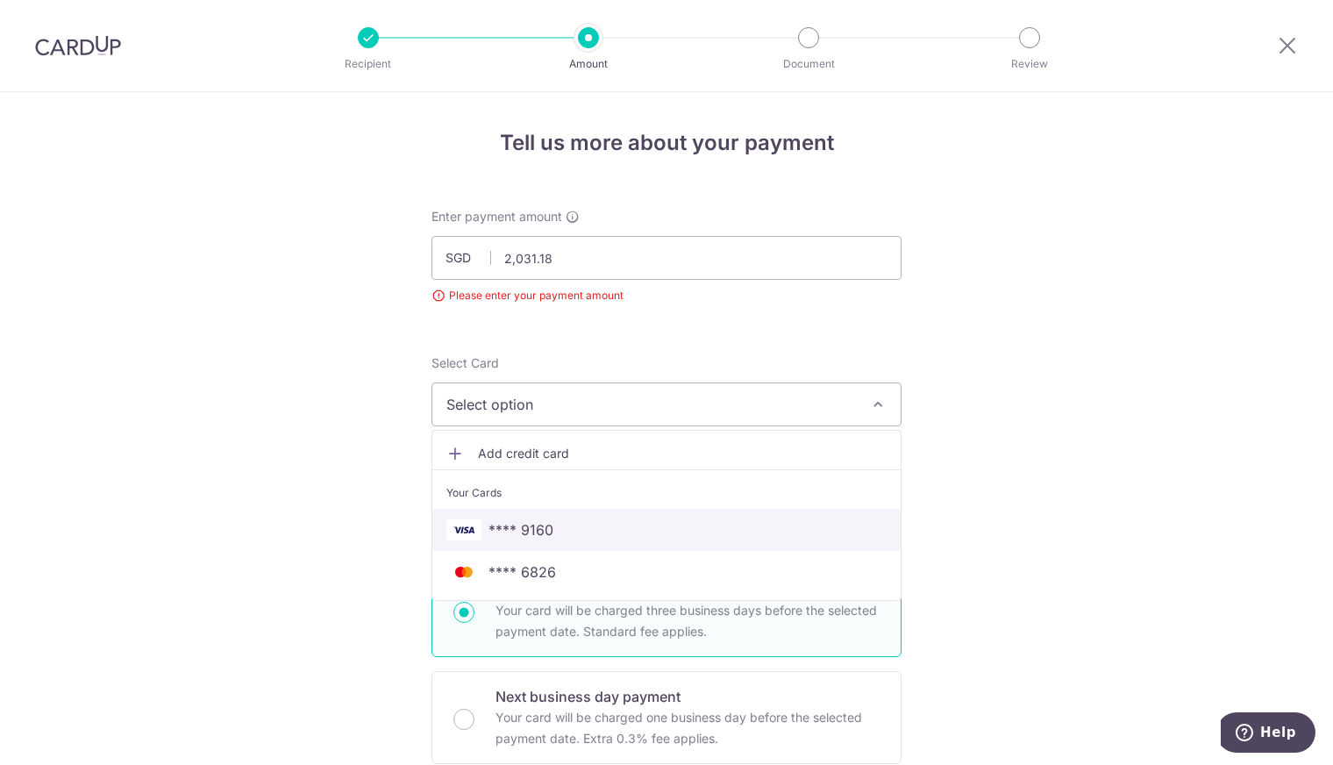
drag, startPoint x: 559, startPoint y: 533, endPoint x: 344, endPoint y: 488, distance: 219.4
click at [558, 533] on span "**** 9160" at bounding box center [666, 529] width 440 height 21
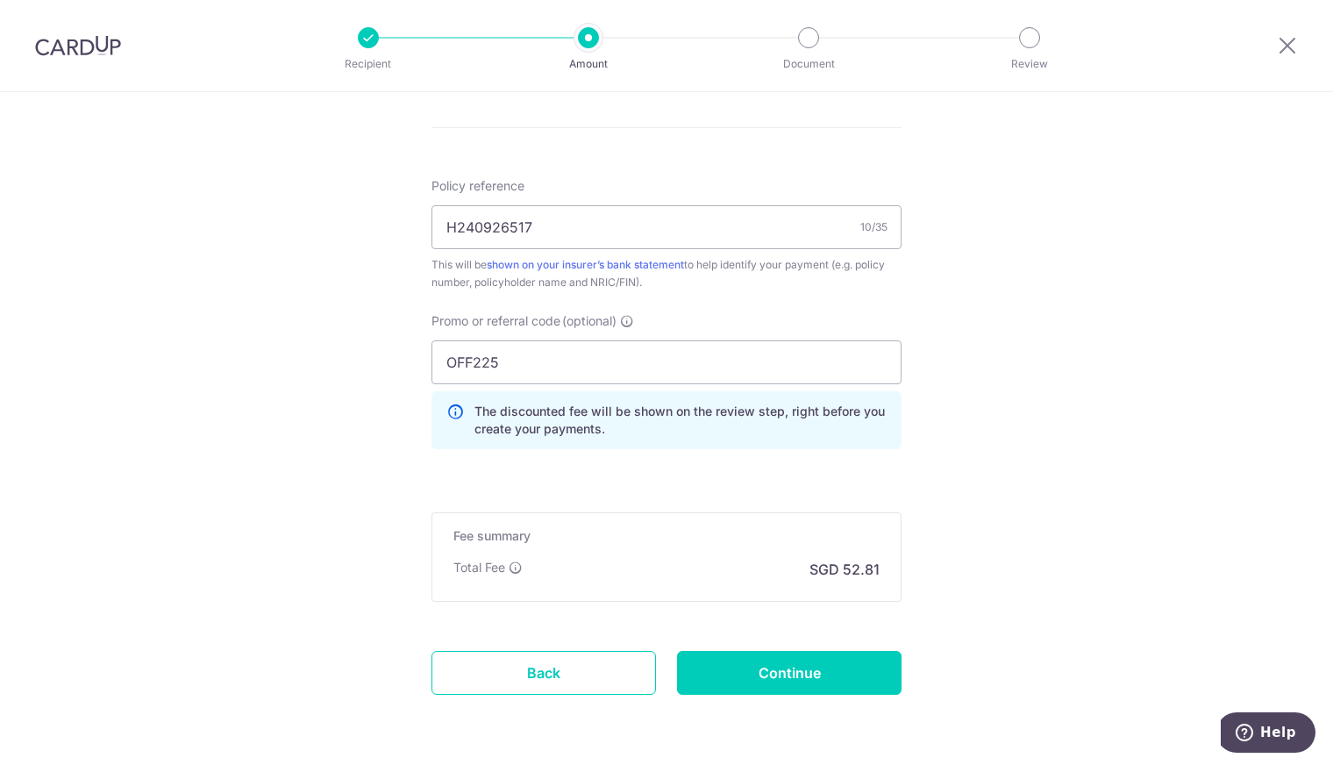
scroll to position [1086, 0]
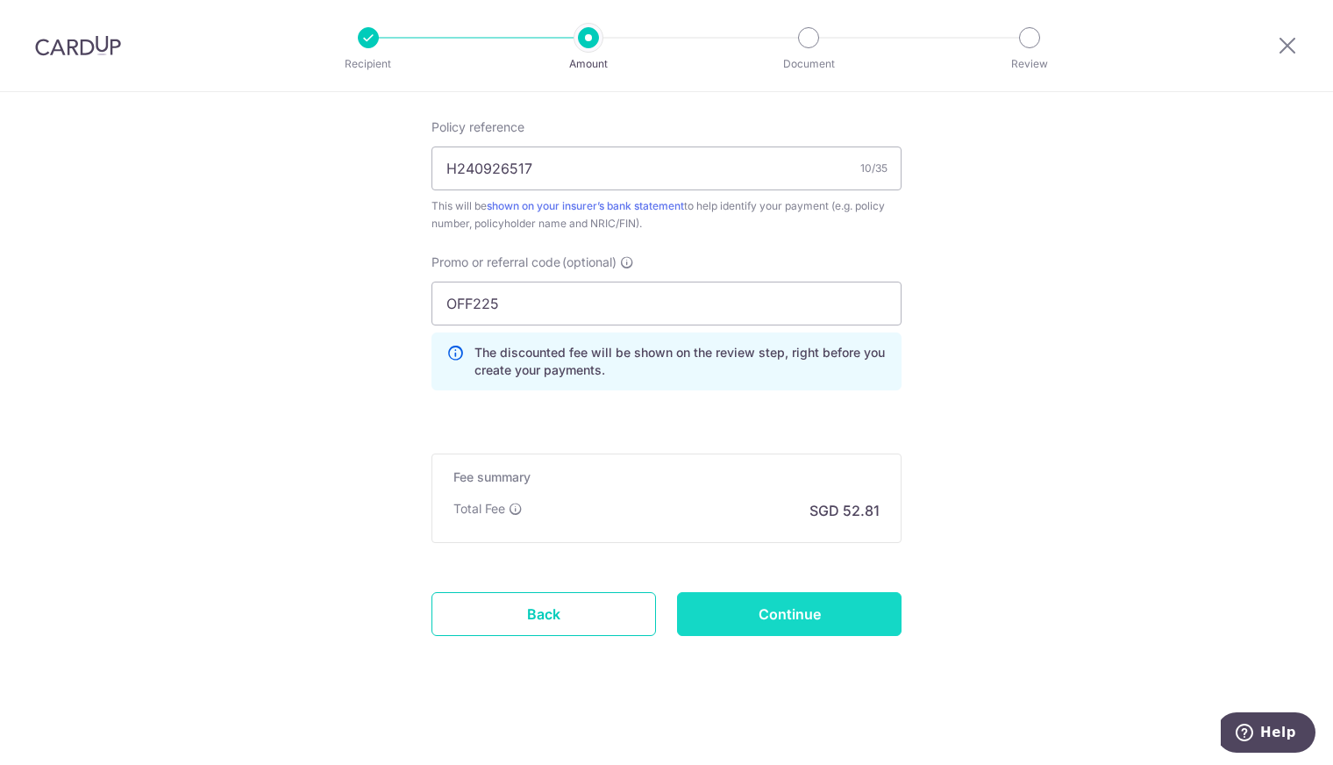
click at [835, 610] on input "Continue" at bounding box center [789, 614] width 224 height 44
type input "Create Schedule"
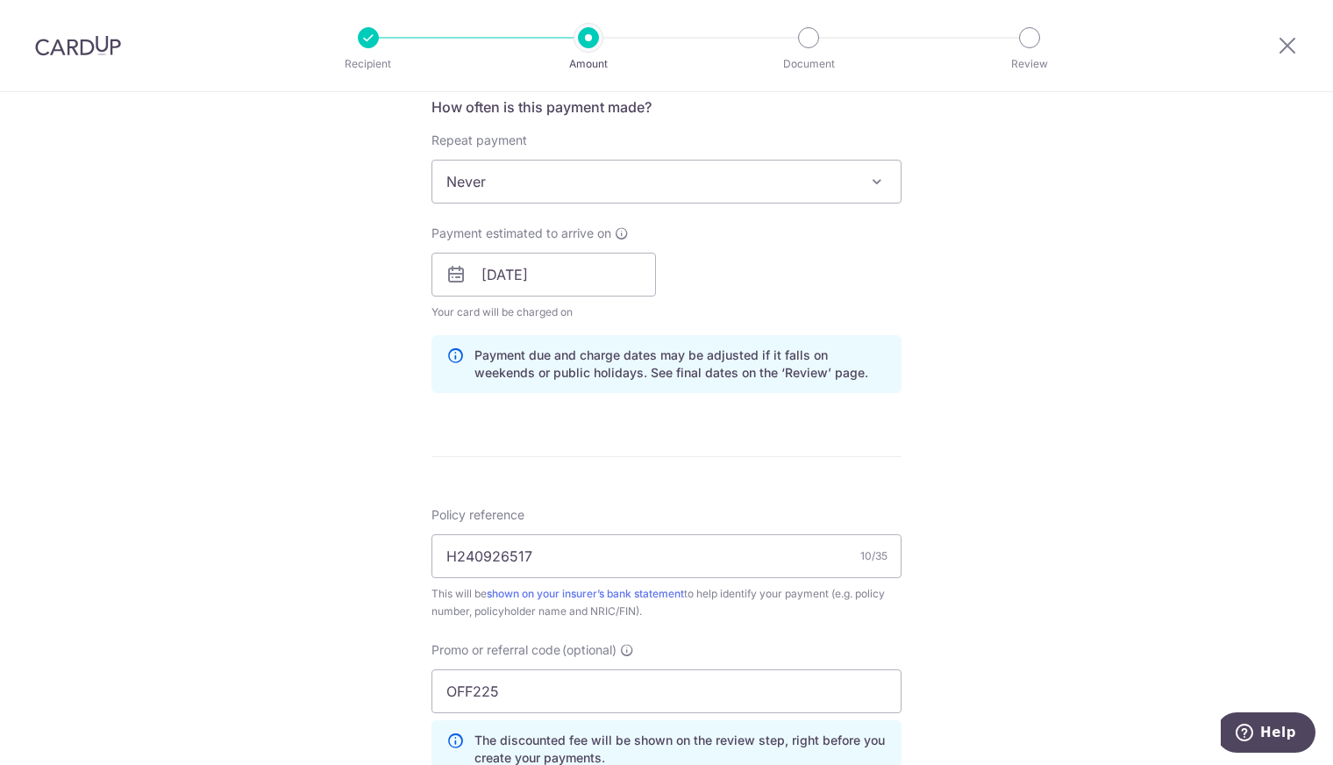
scroll to position [648, 0]
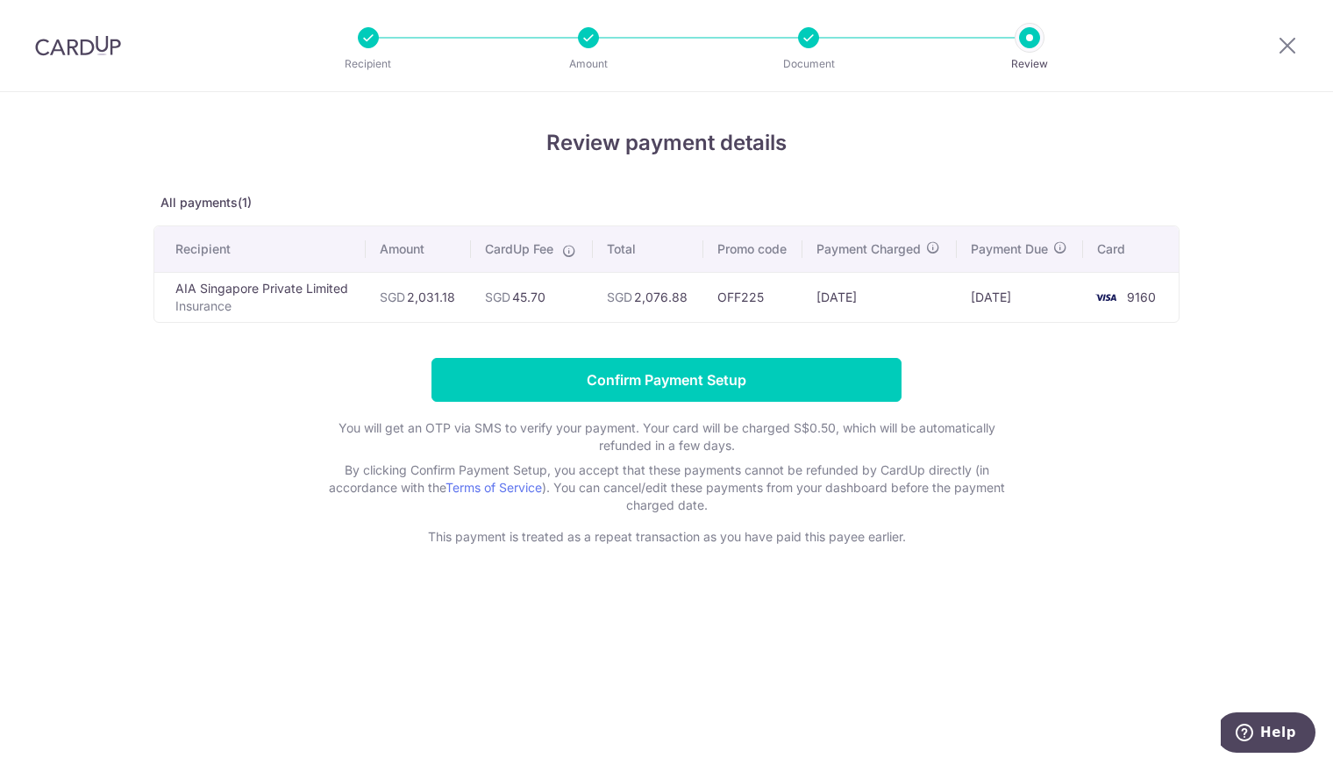
click at [1032, 516] on form "Confirm Payment Setup You will get an OTP via SMS to verify your payment. Your …" at bounding box center [666, 452] width 1026 height 188
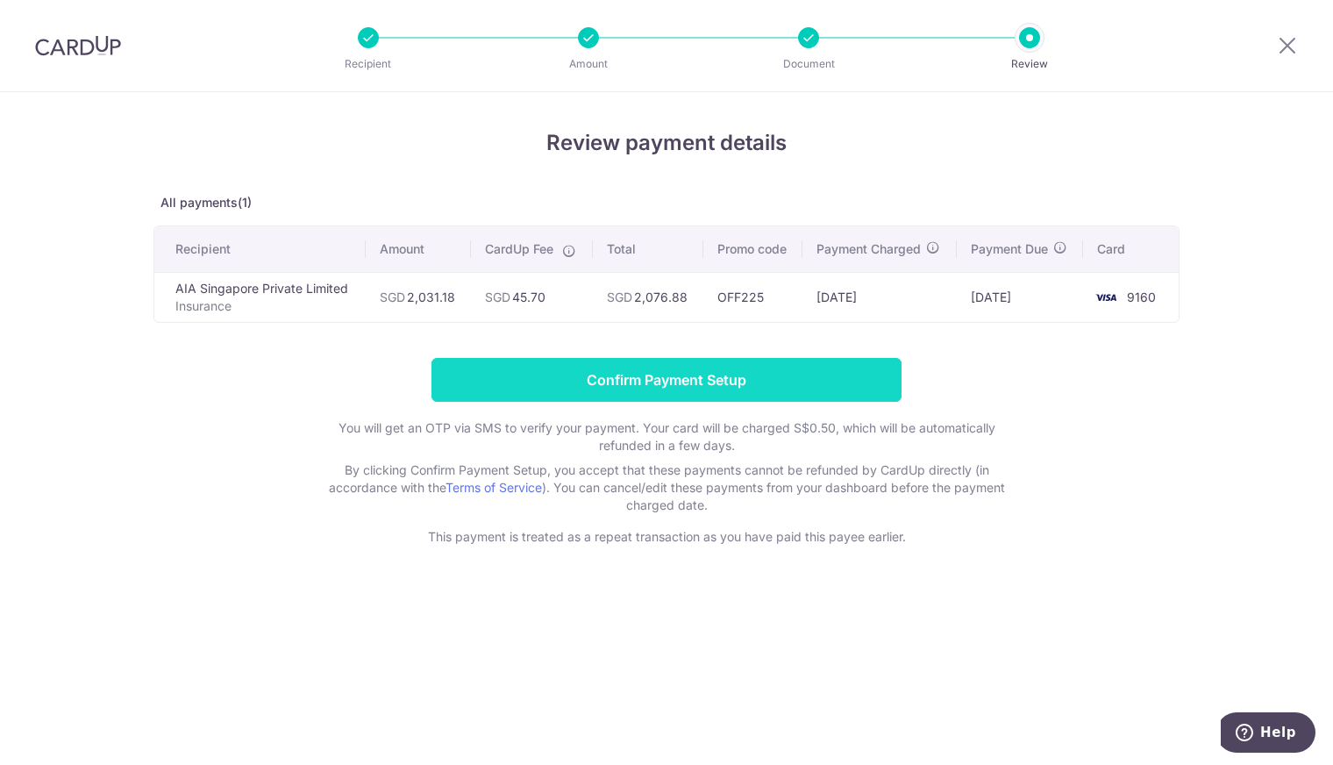
click at [758, 374] on input "Confirm Payment Setup" at bounding box center [666, 380] width 470 height 44
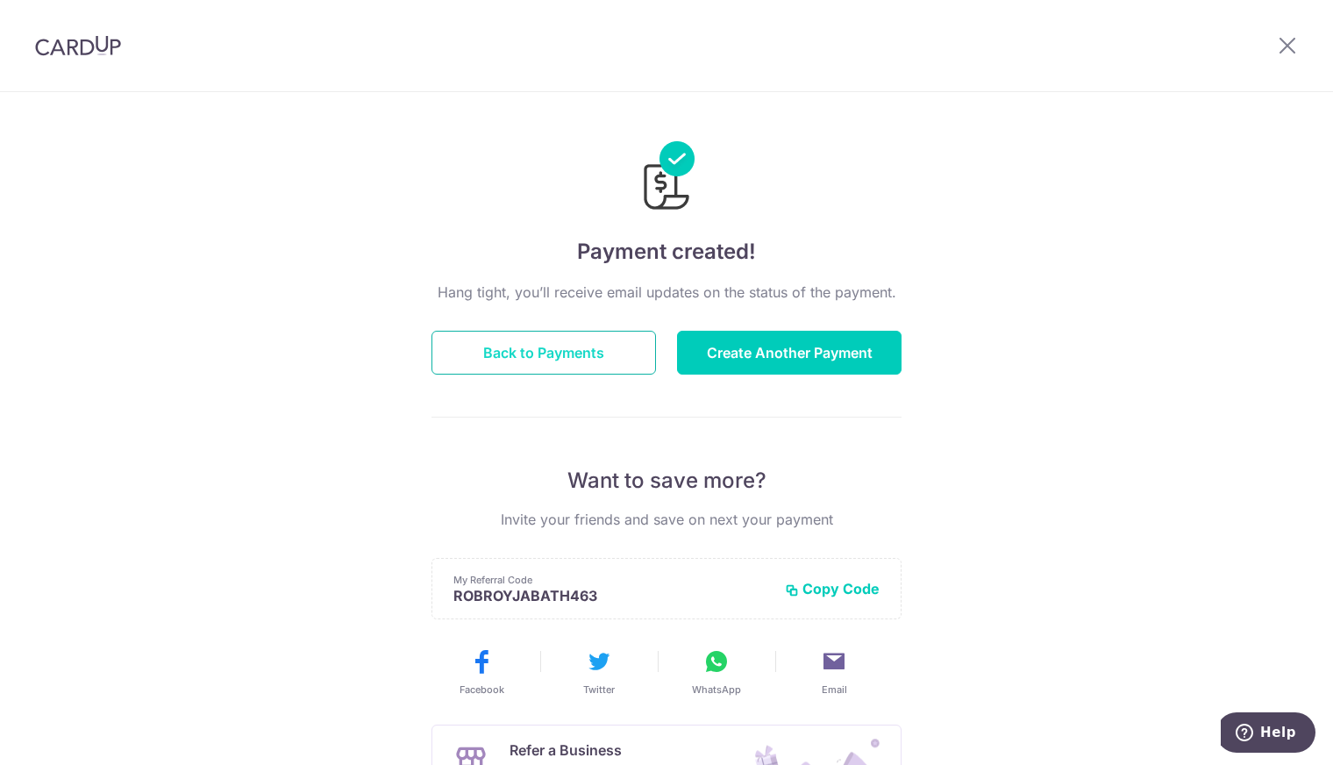
click at [531, 345] on button "Back to Payments" at bounding box center [543, 353] width 224 height 44
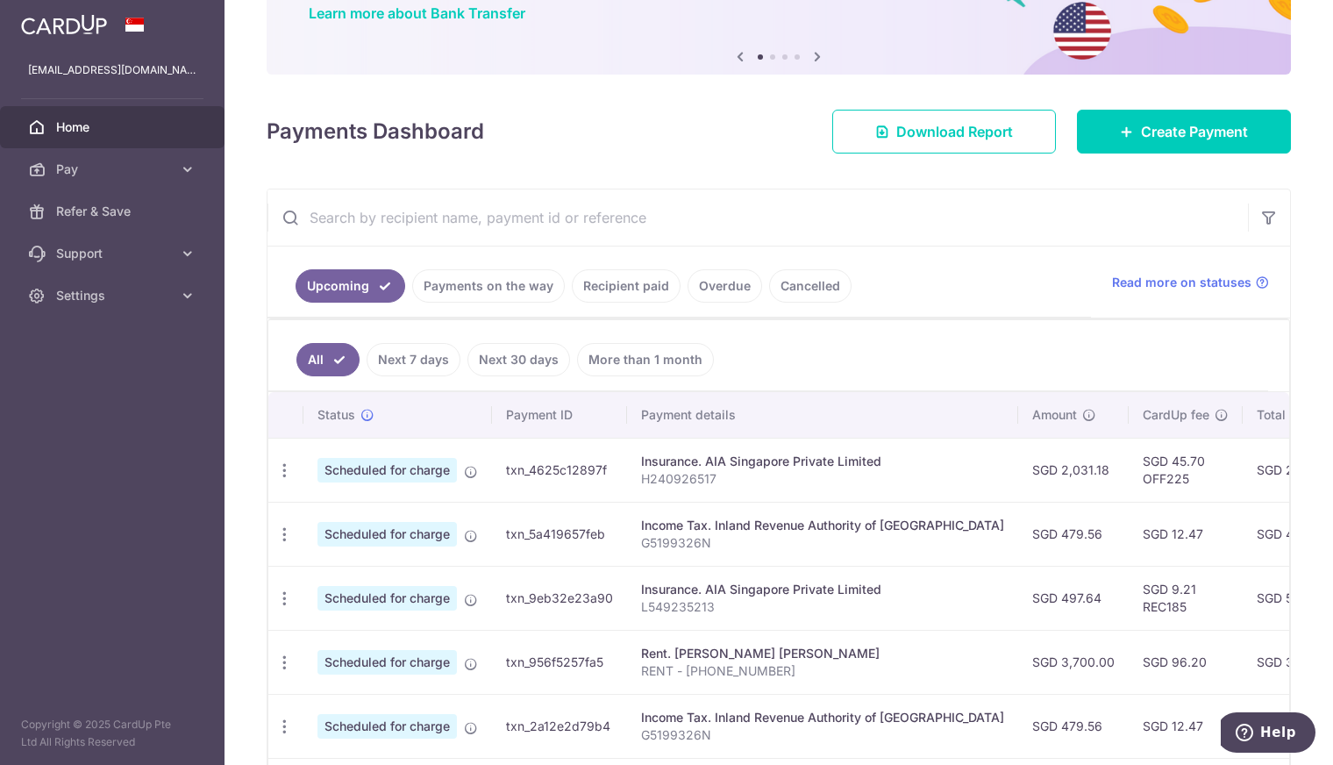
scroll to position [175, 0]
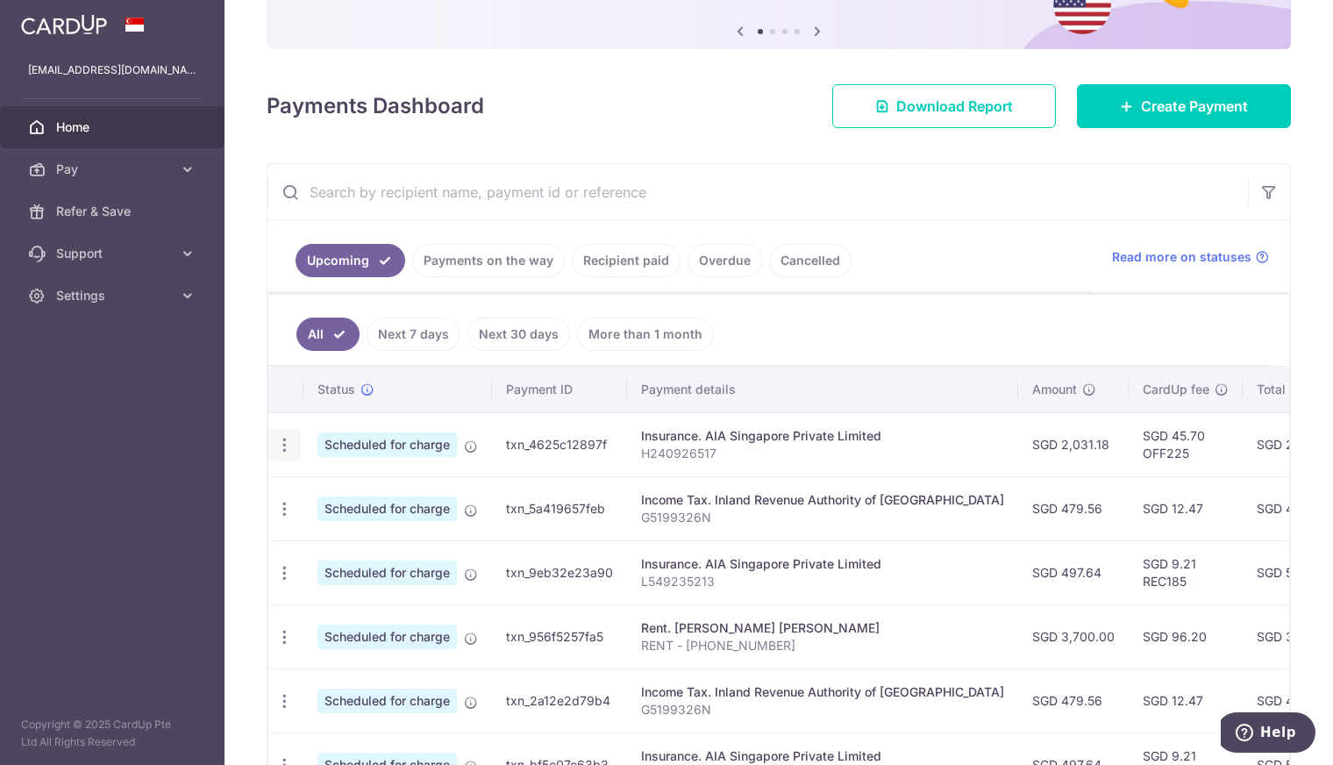
click at [287, 442] on icon "button" at bounding box center [284, 445] width 18 height 18
drag, startPoint x: 287, startPoint y: 442, endPoint x: 337, endPoint y: 438, distance: 50.1
click at [287, 442] on icon "button" at bounding box center [284, 445] width 18 height 18
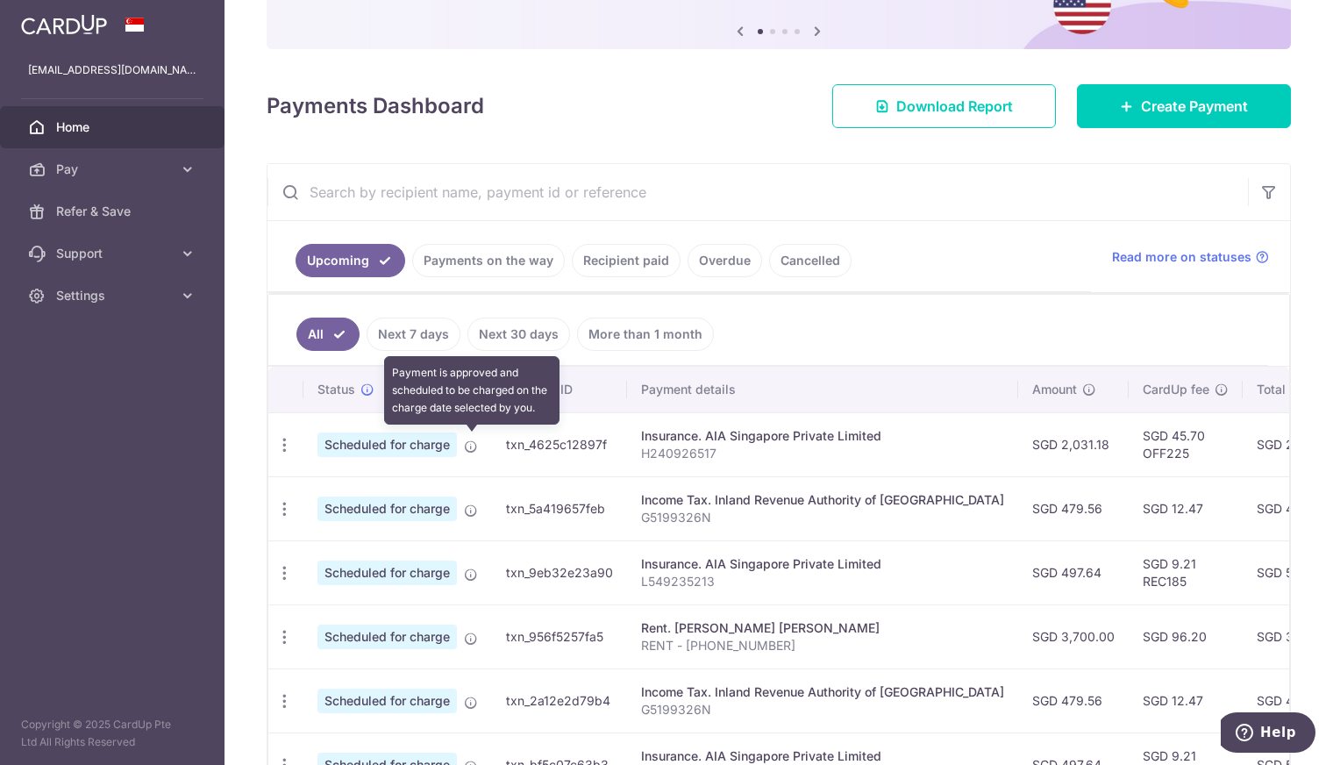
click at [467, 446] on icon at bounding box center [471, 446] width 14 height 14
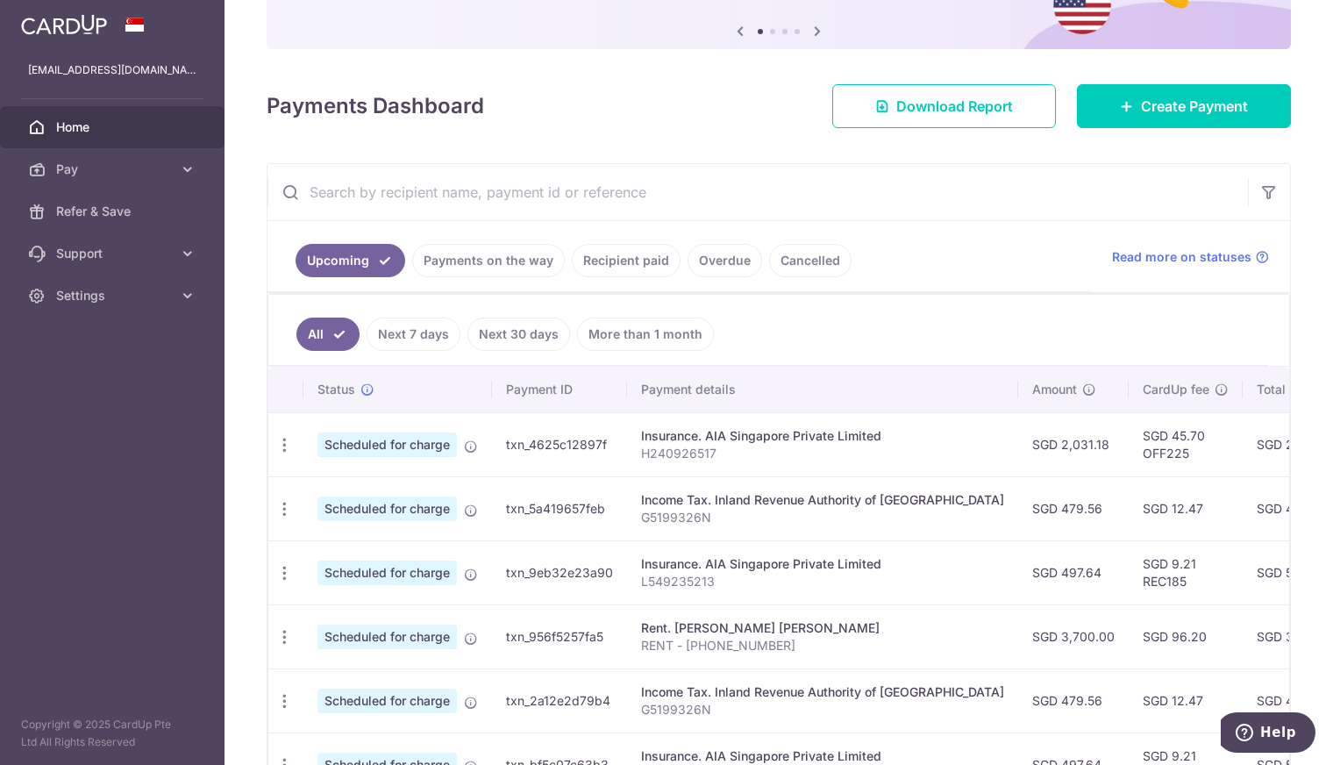
click at [927, 241] on ul "Upcoming Payments on the way Recipient paid Overdue Cancelled" at bounding box center [678, 256] width 823 height 71
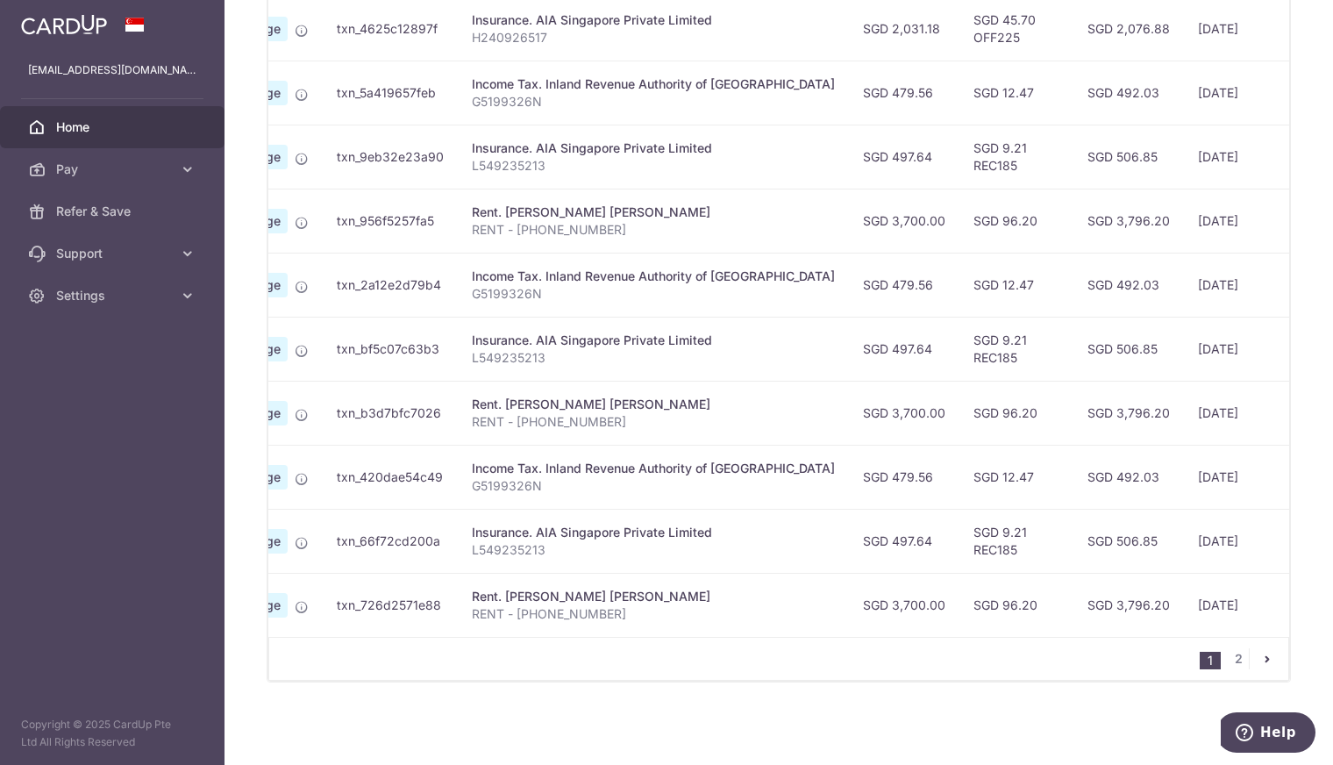
scroll to position [0, 352]
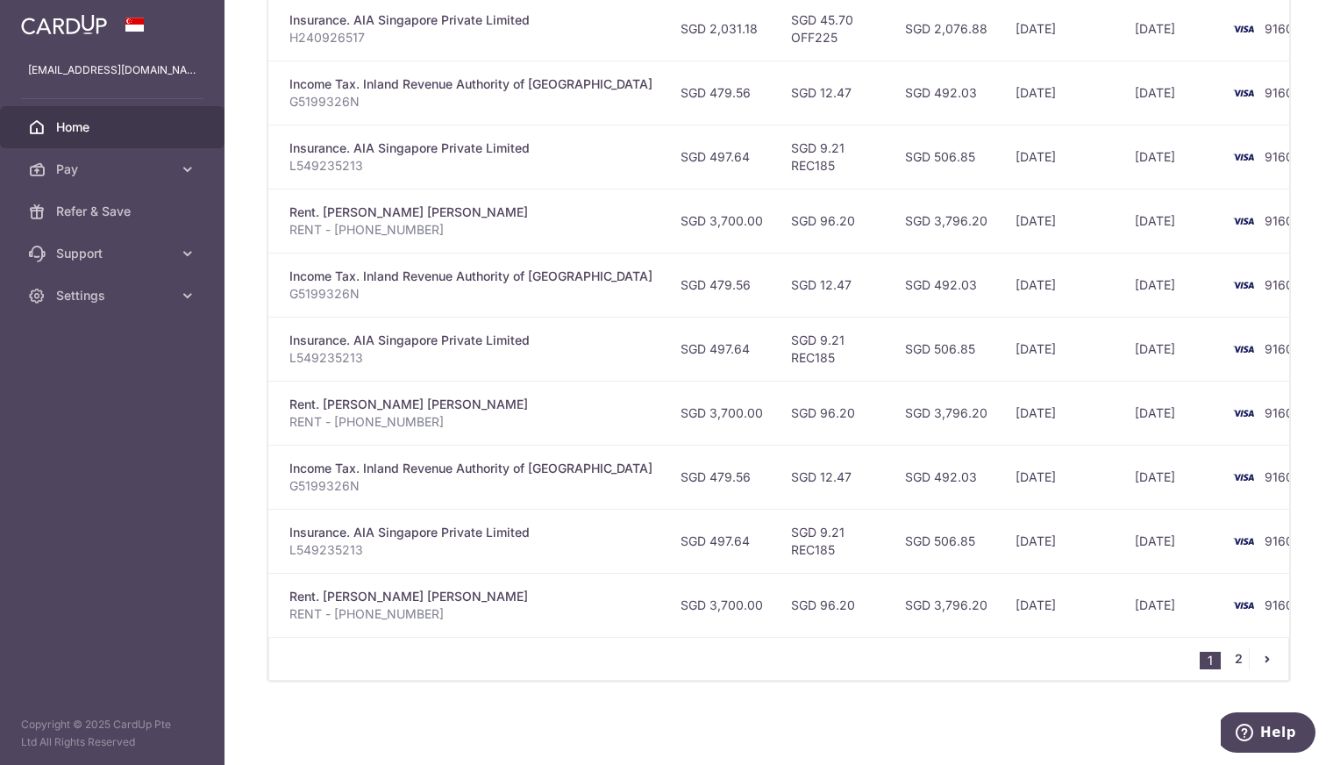
click at [1235, 660] on link "2" at bounding box center [1238, 658] width 21 height 21
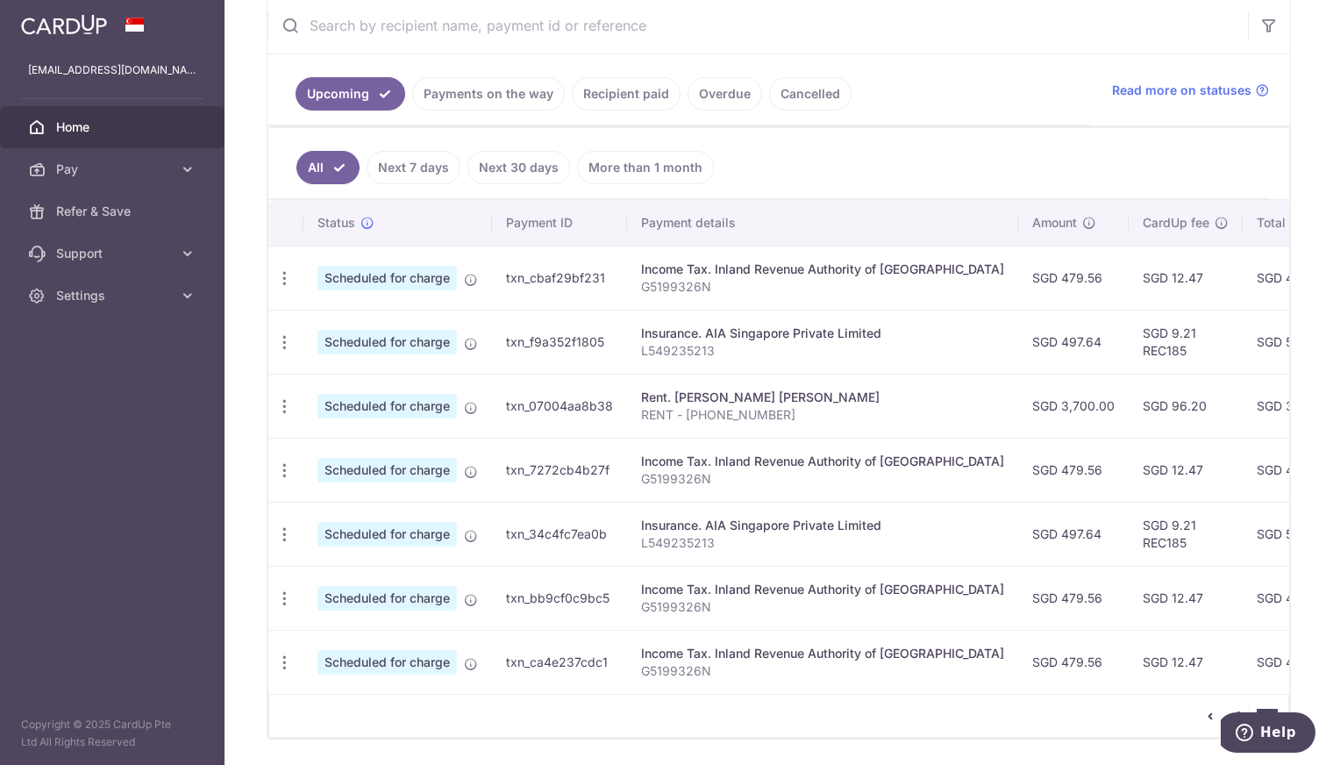
scroll to position [403, 0]
